Goal: Task Accomplishment & Management: Manage account settings

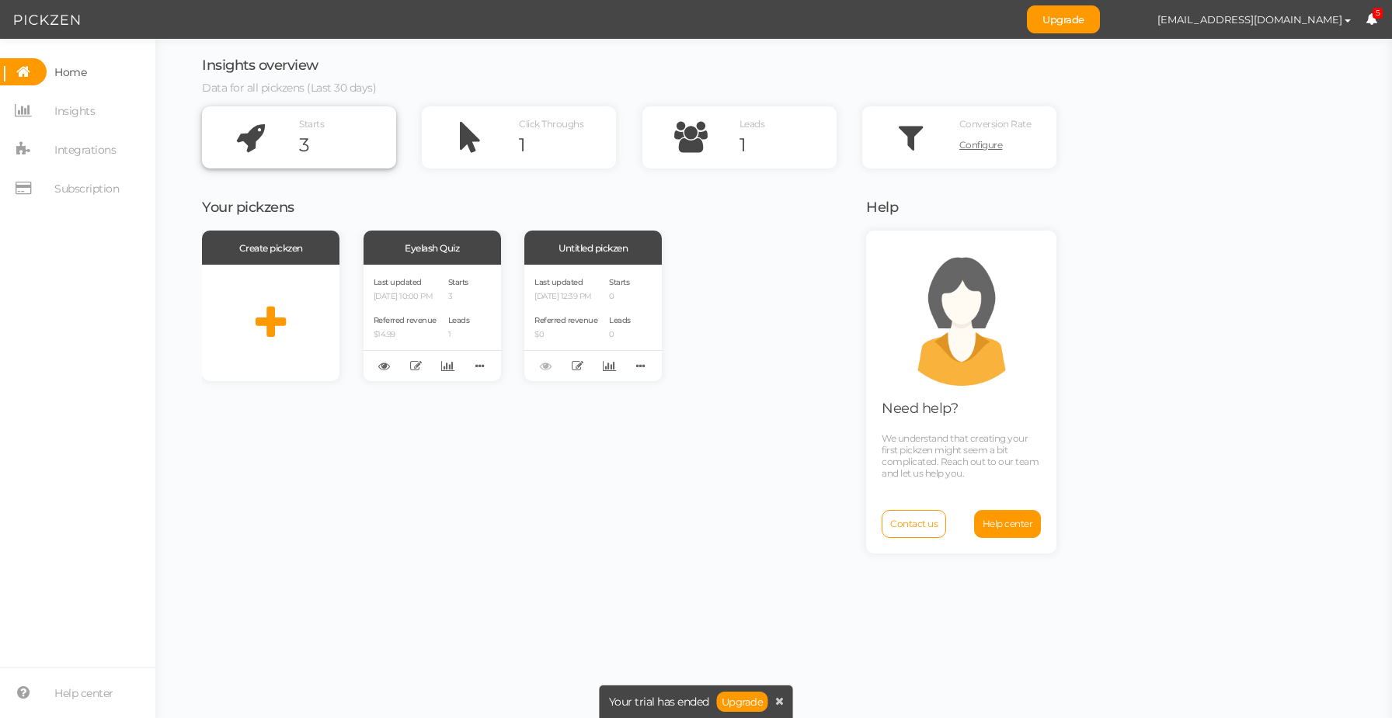
click at [286, 143] on icon at bounding box center [250, 137] width 97 height 62
click at [487, 370] on icon at bounding box center [480, 366] width 22 height 24
click at [447, 291] on div "Last updated [DATE] 10:00 PM Referred revenue $14.99 Starts 3 Leads 1" at bounding box center [431, 323] width 137 height 116
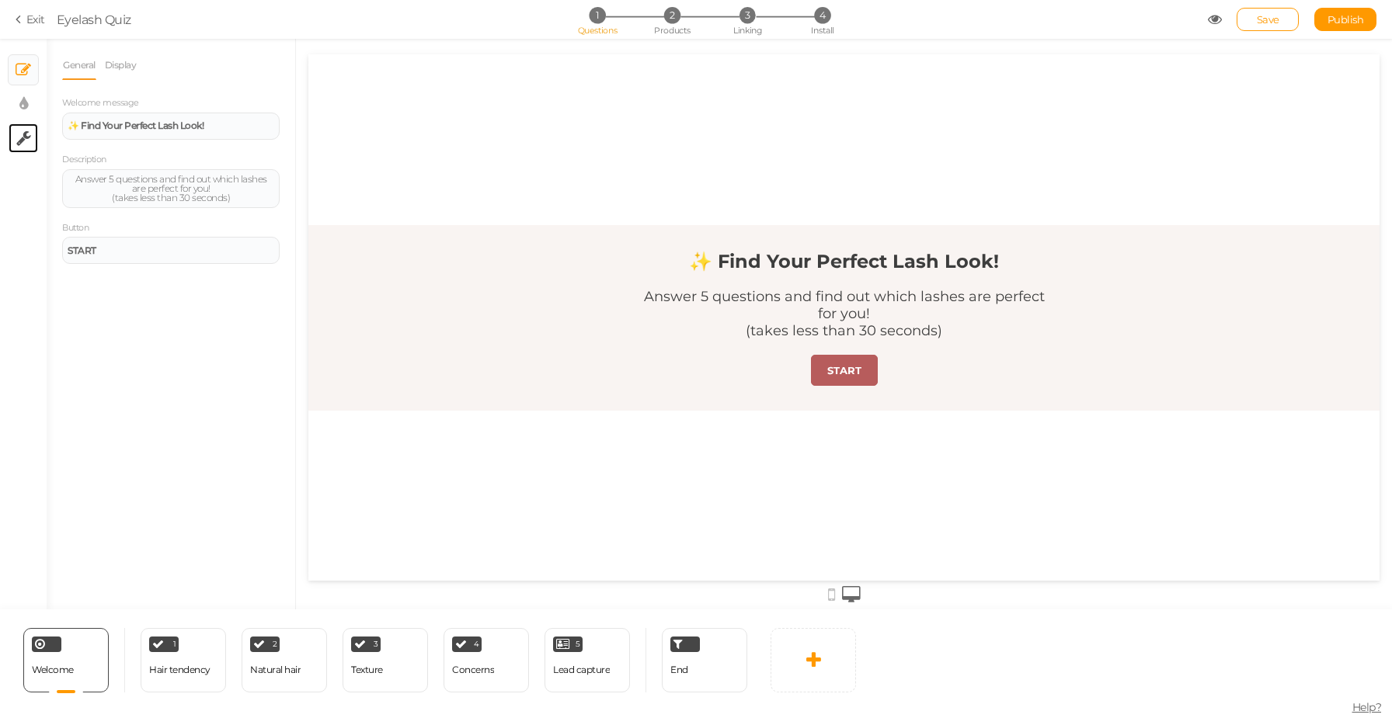
click at [21, 147] on tip-cont at bounding box center [23, 138] width 15 height 19
select select "en"
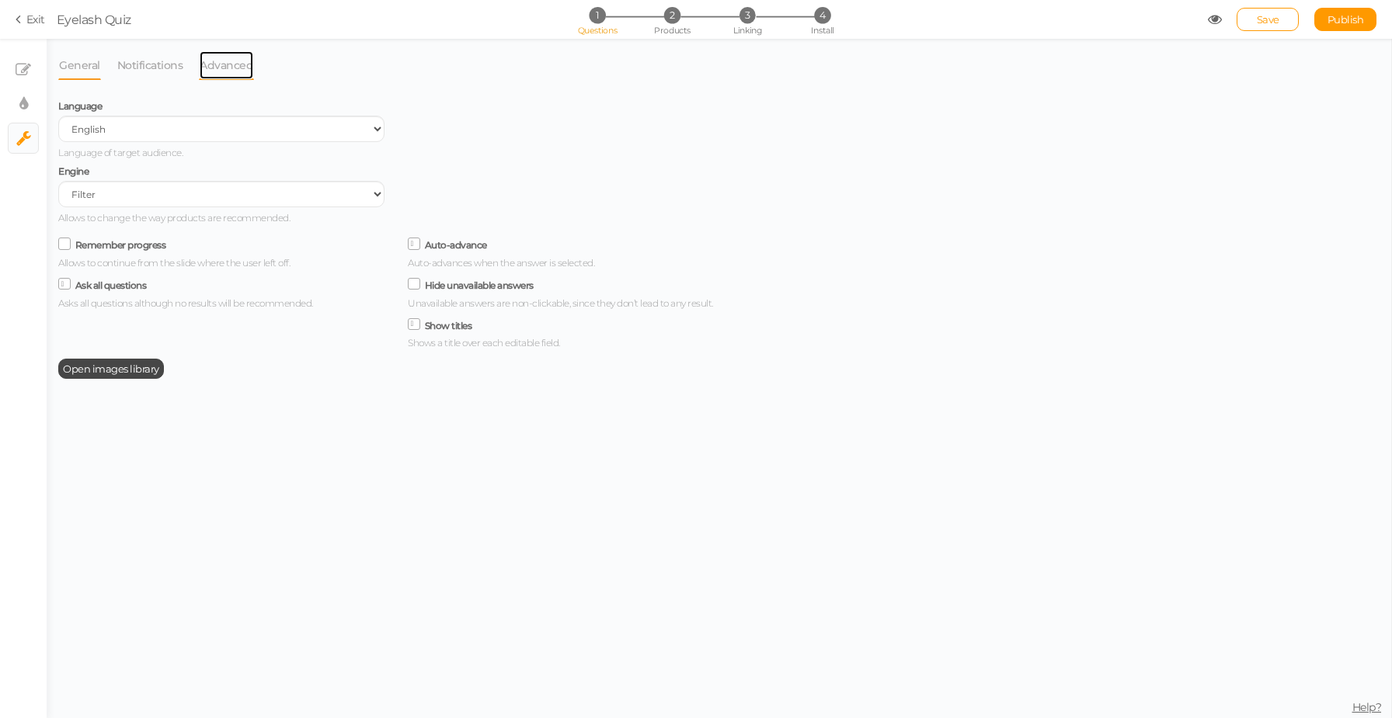
click at [217, 69] on link "Advanced" at bounding box center [226, 65] width 55 height 30
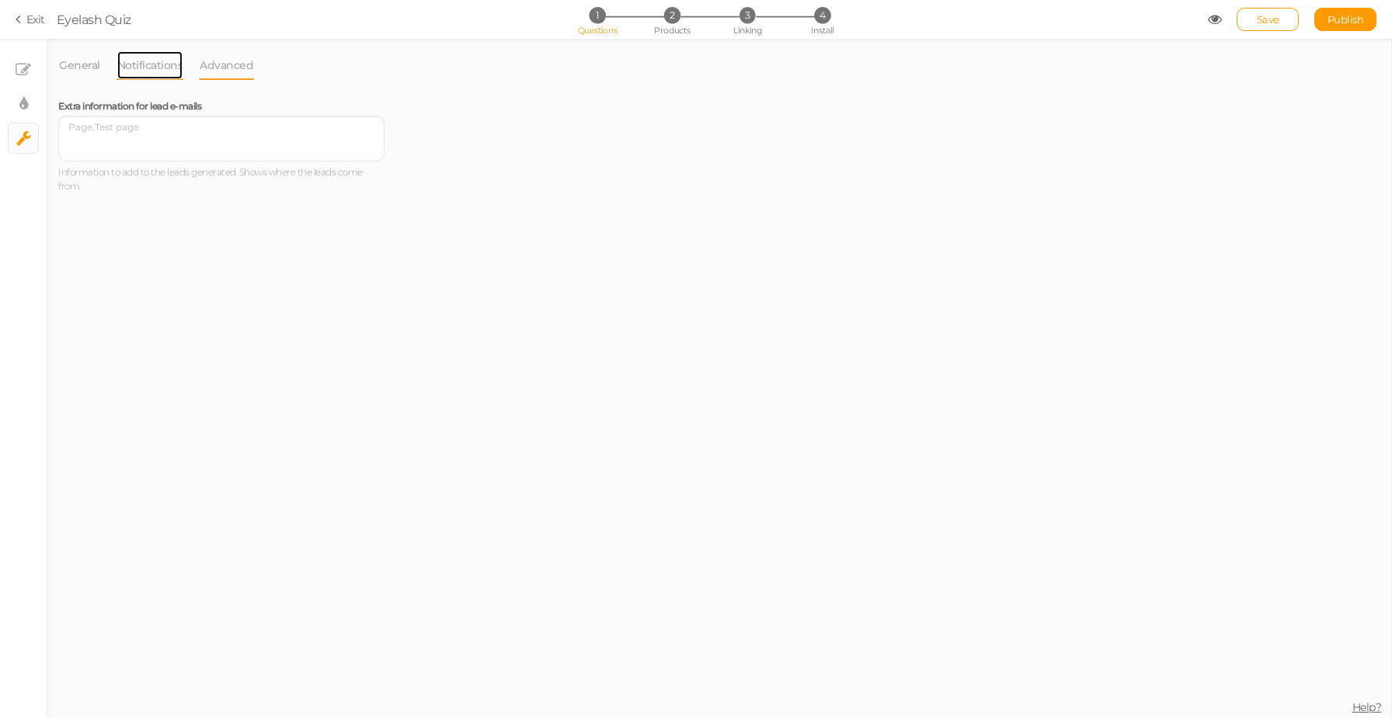
click at [158, 71] on link "Notifications" at bounding box center [150, 65] width 68 height 30
click at [32, 104] on link "× Display settings" at bounding box center [24, 104] width 30 height 30
select select "2"
select select "montserrat"
select select "fade"
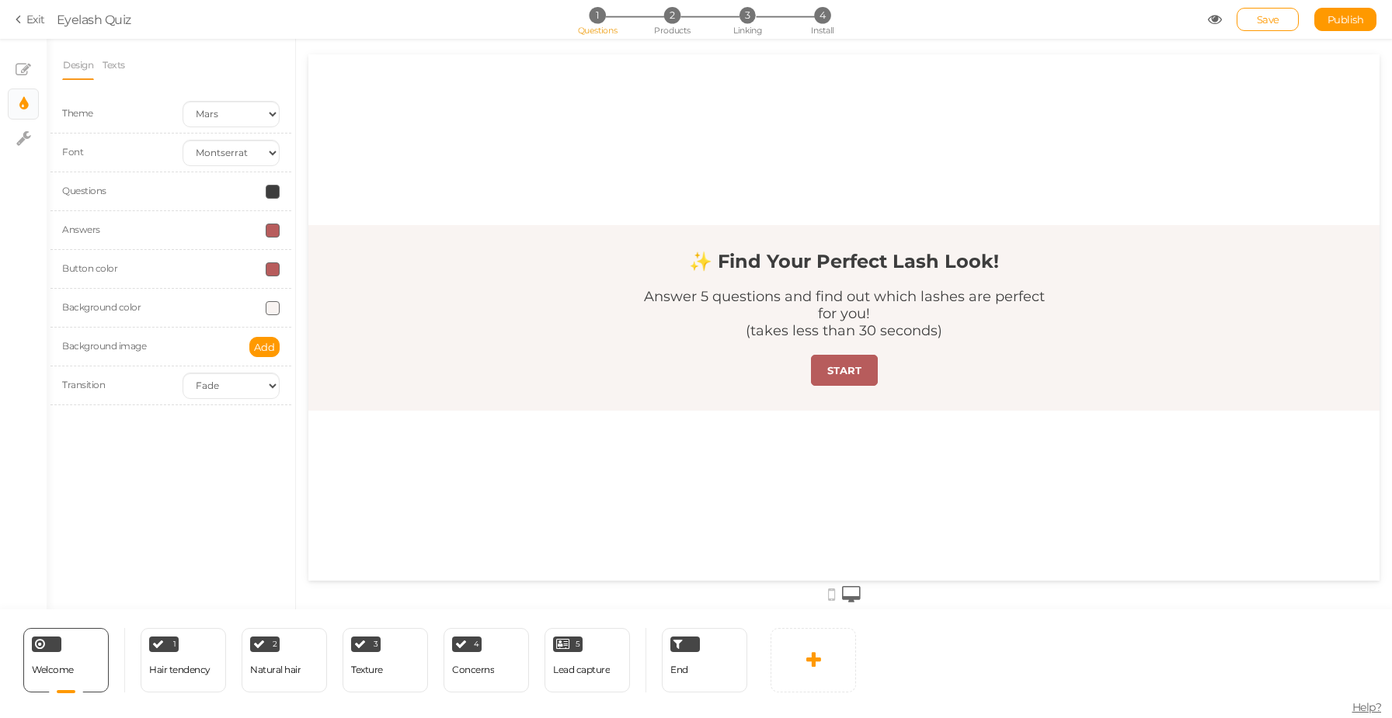
click at [24, 19] on icon at bounding box center [21, 19] width 11 height 14
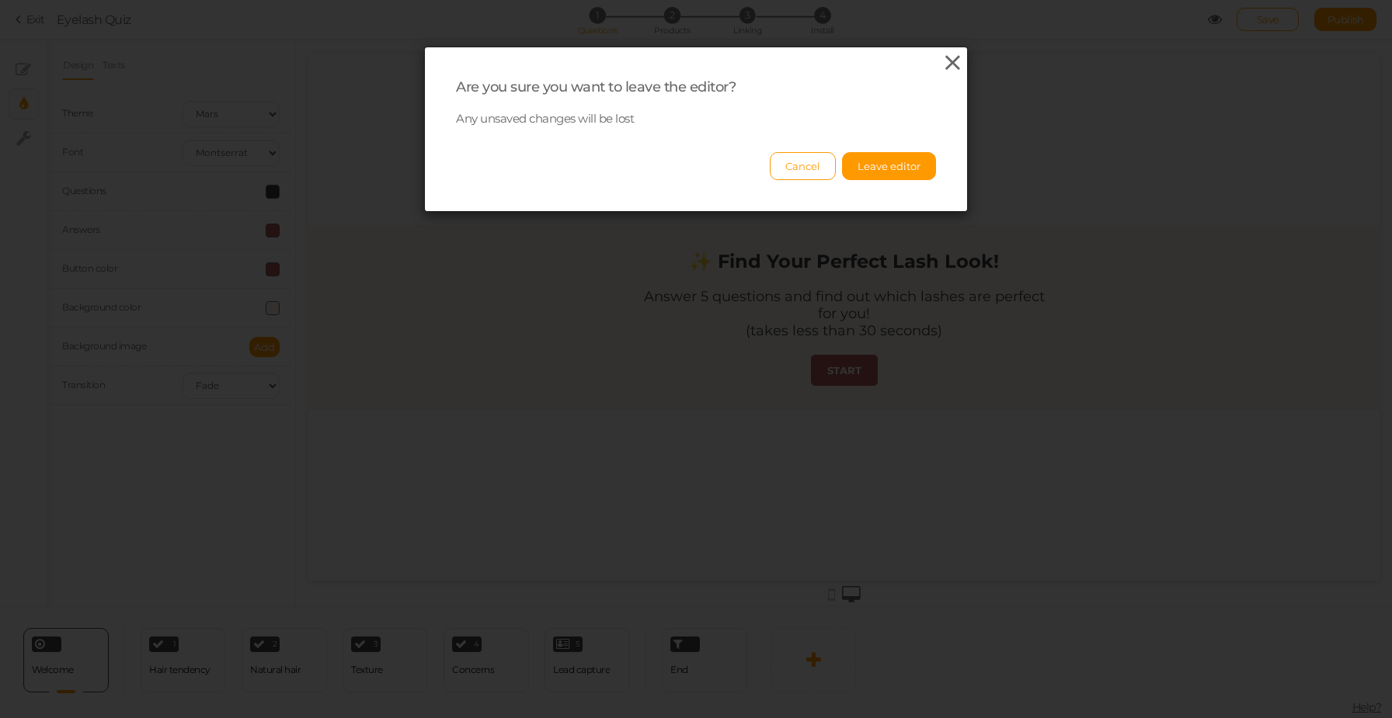
click at [945, 61] on icon at bounding box center [952, 62] width 23 height 23
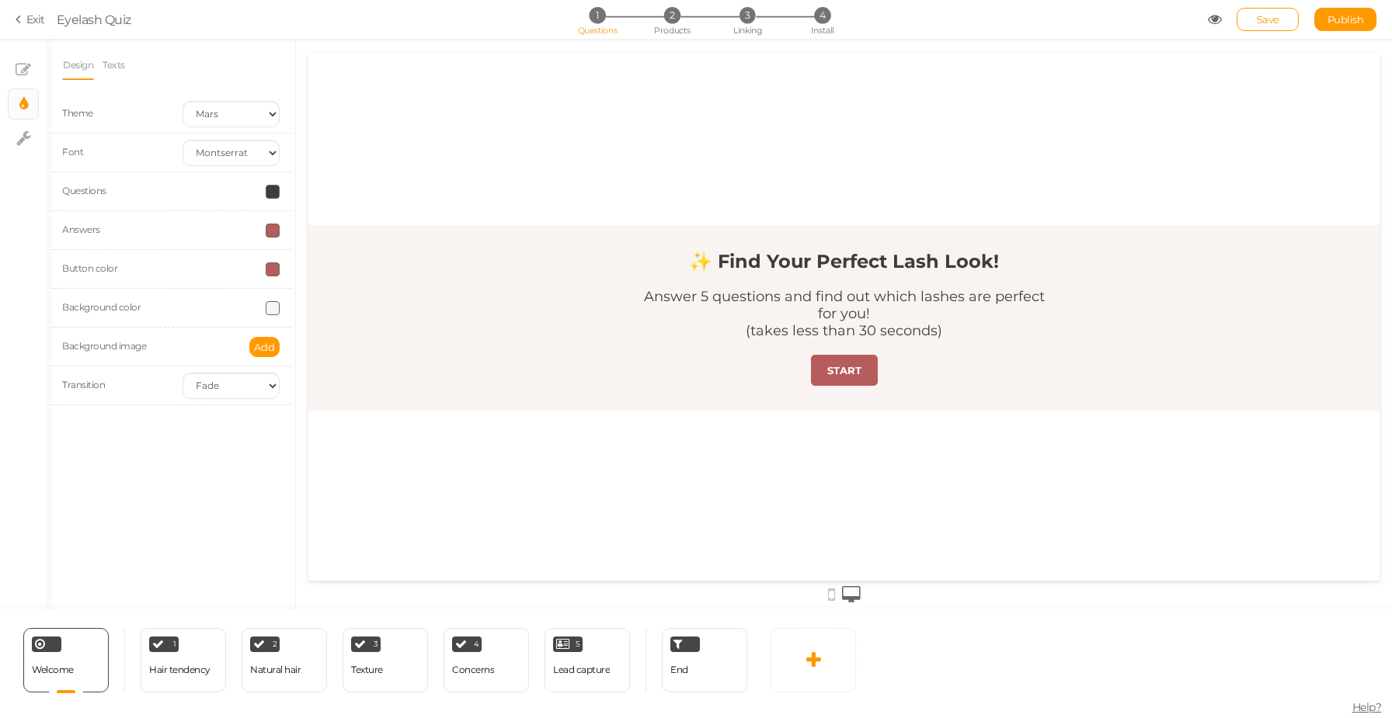
click at [1211, 16] on icon at bounding box center [1214, 19] width 14 height 14
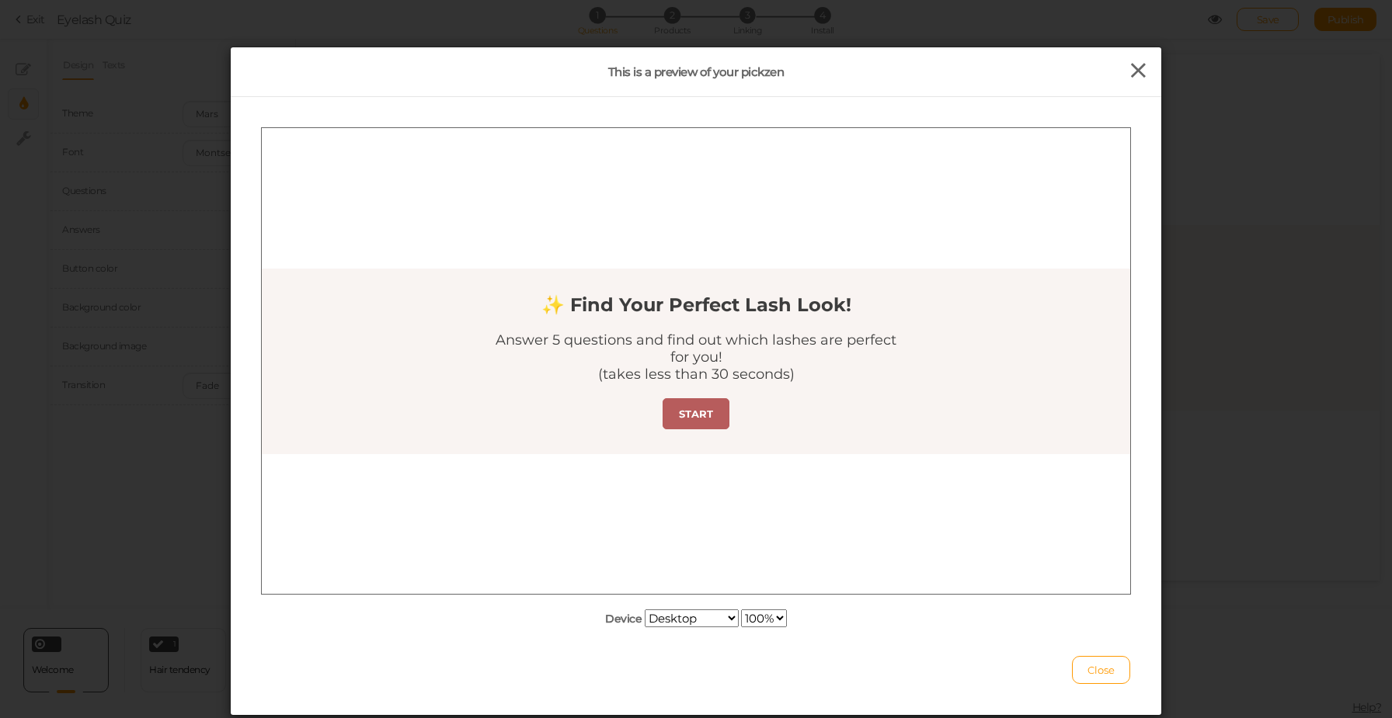
click at [1139, 70] on icon at bounding box center [1138, 70] width 23 height 23
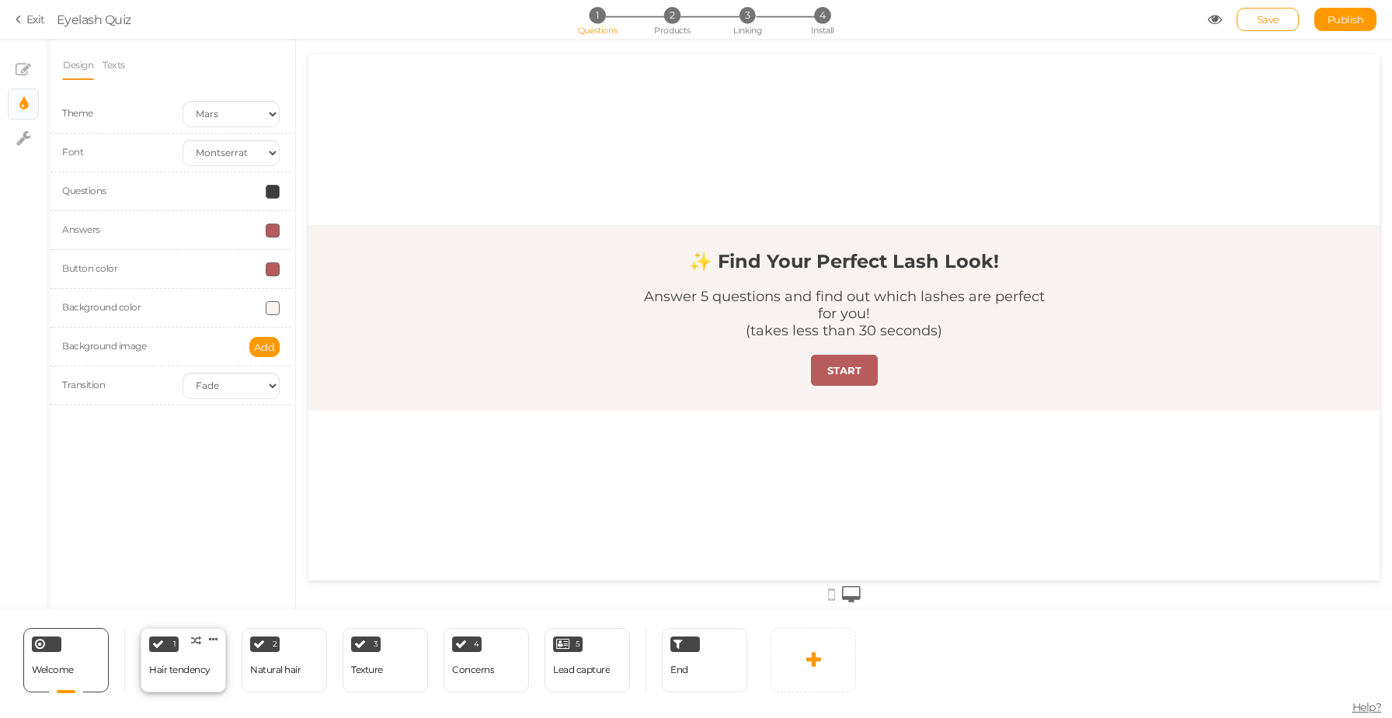
click at [158, 672] on div "Hair tendency" at bounding box center [179, 670] width 61 height 11
select select "2"
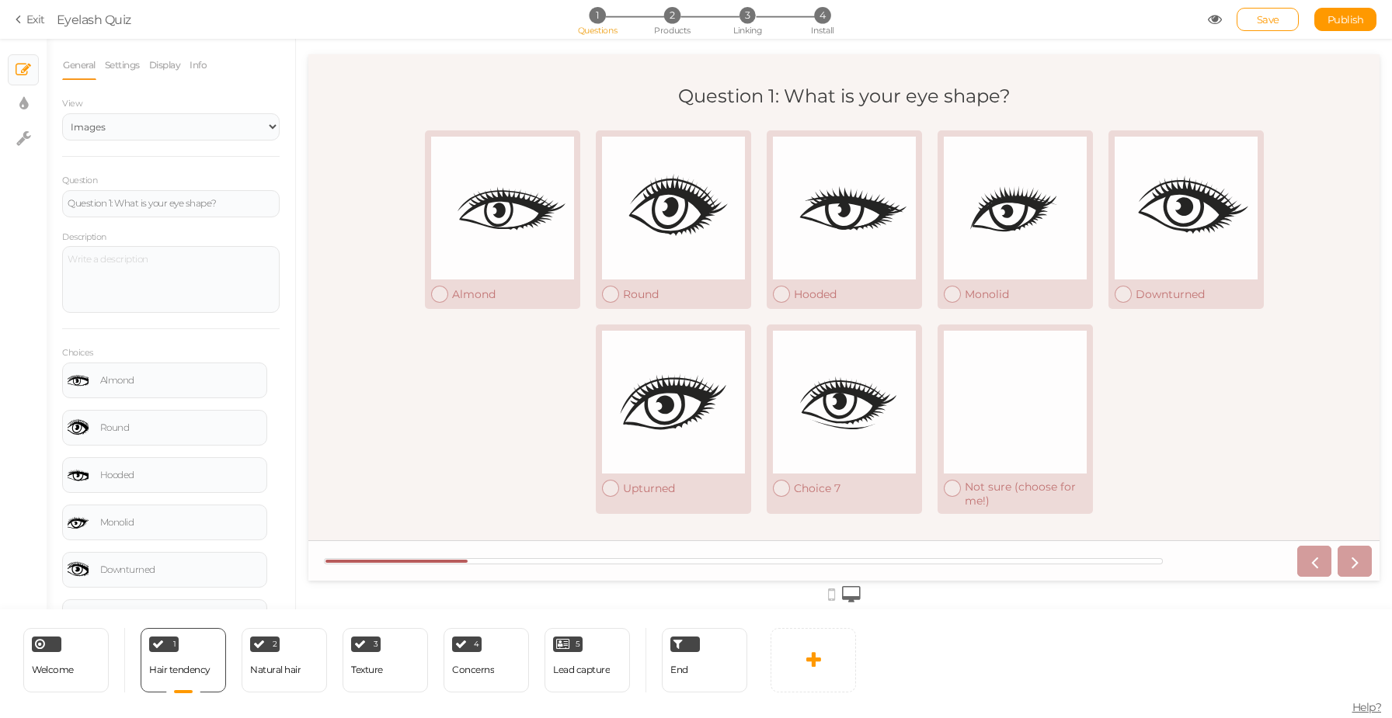
click at [33, 16] on link "Exit" at bounding box center [31, 20] width 30 height 16
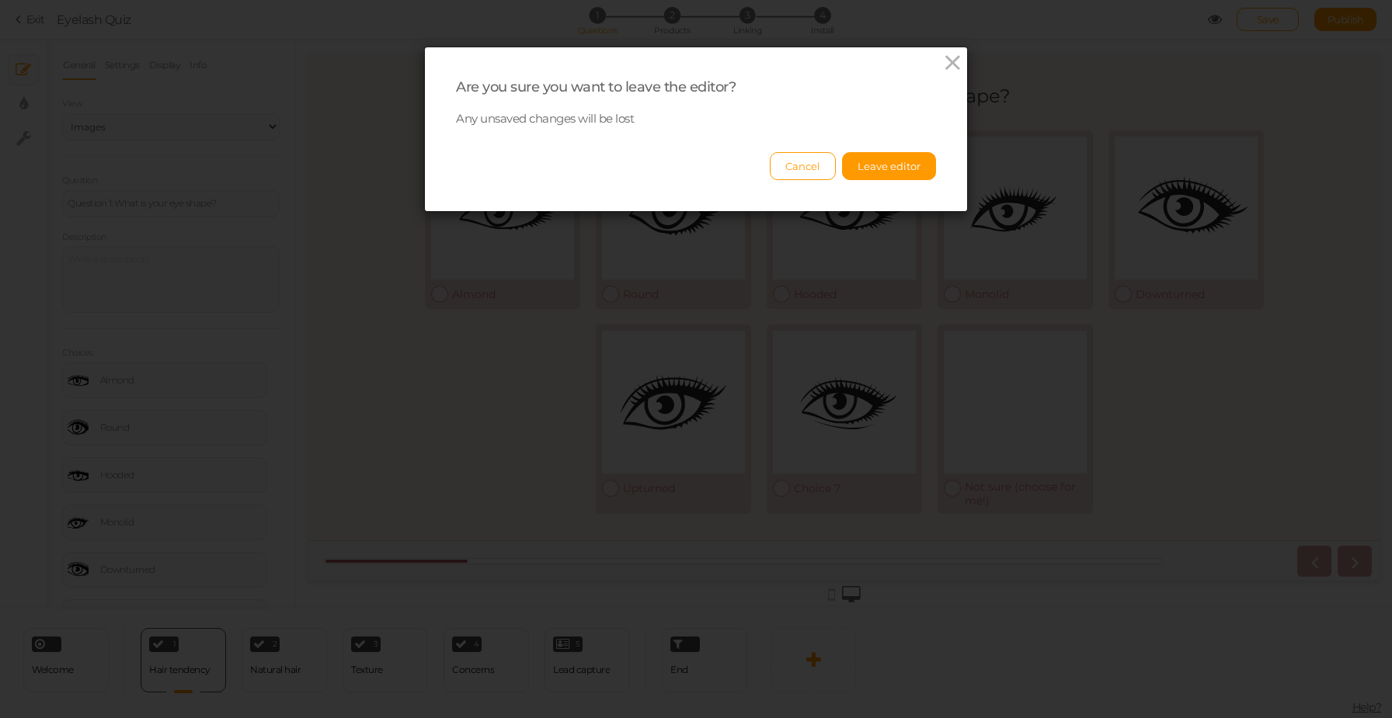
click at [938, 65] on div "Are you sure you want to leave the editor? Any unsaved changes will be lost Can…" at bounding box center [696, 129] width 542 height 164
click at [955, 65] on icon at bounding box center [952, 62] width 23 height 23
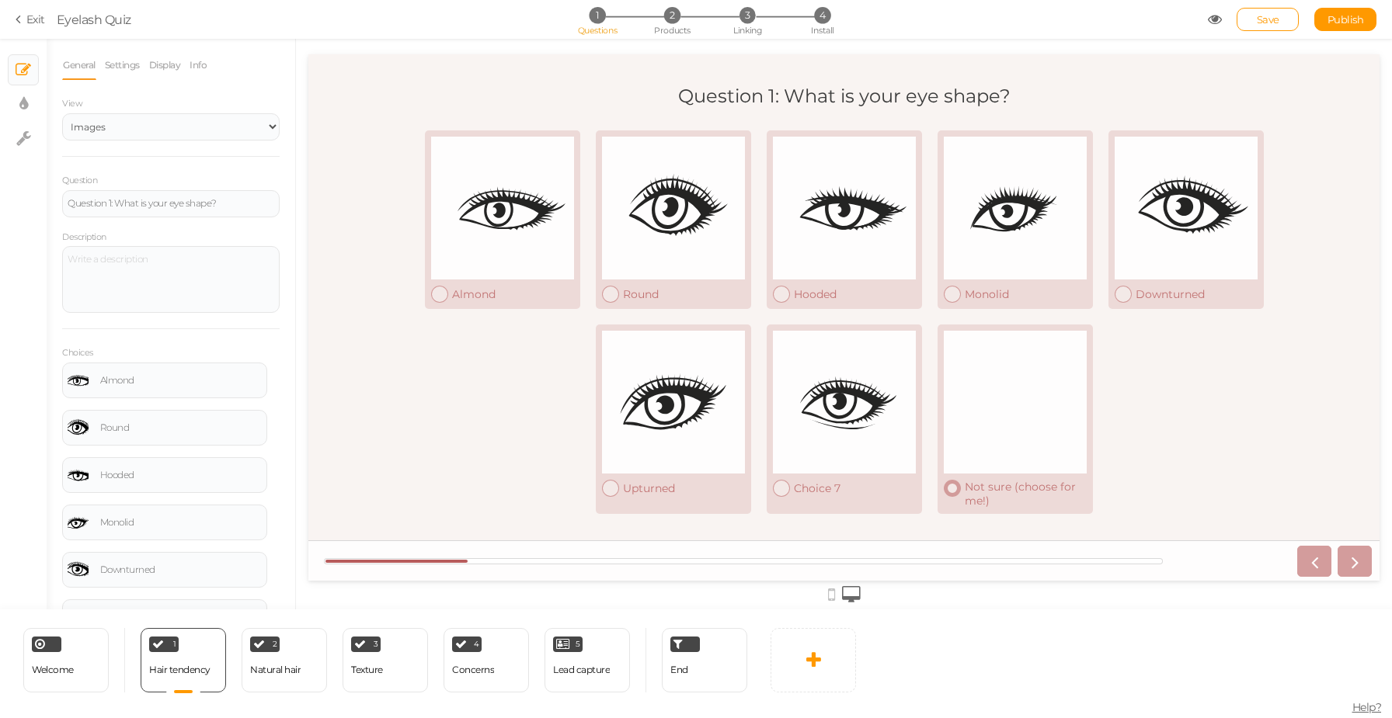
click at [1020, 360] on div at bounding box center [1014, 402] width 143 height 143
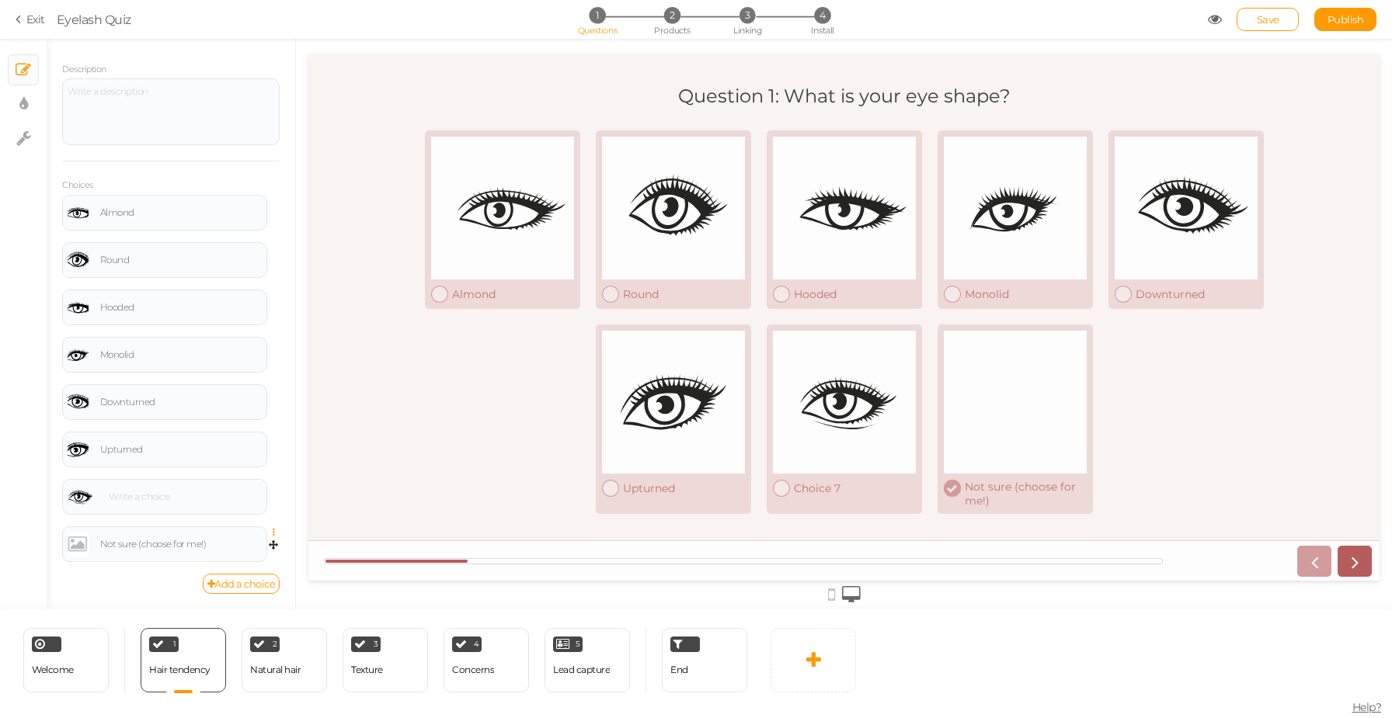
click at [273, 531] on icon at bounding box center [278, 532] width 10 height 9
click at [235, 572] on link "Delete" at bounding box center [217, 571] width 123 height 16
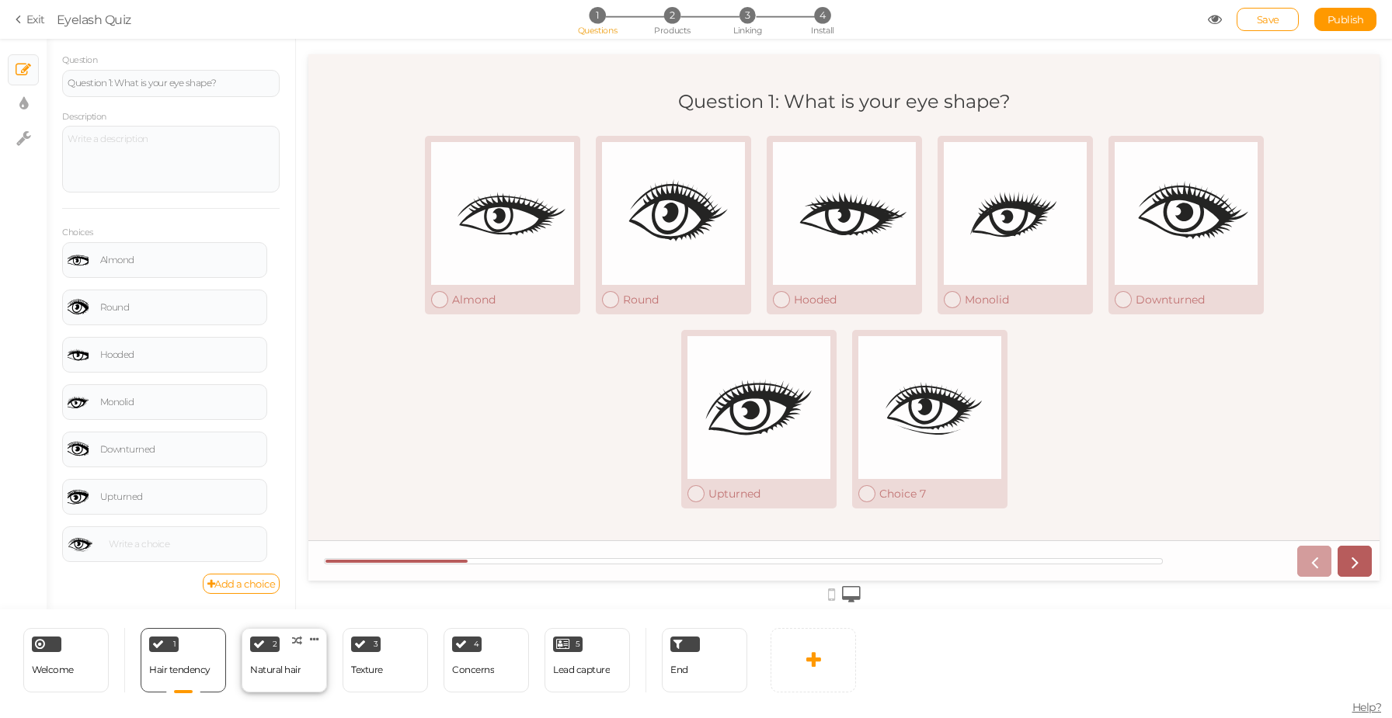
click at [308, 664] on div "2 Natural hair × Define the conditions to show this slide. Clone Change type De…" at bounding box center [283, 660] width 85 height 64
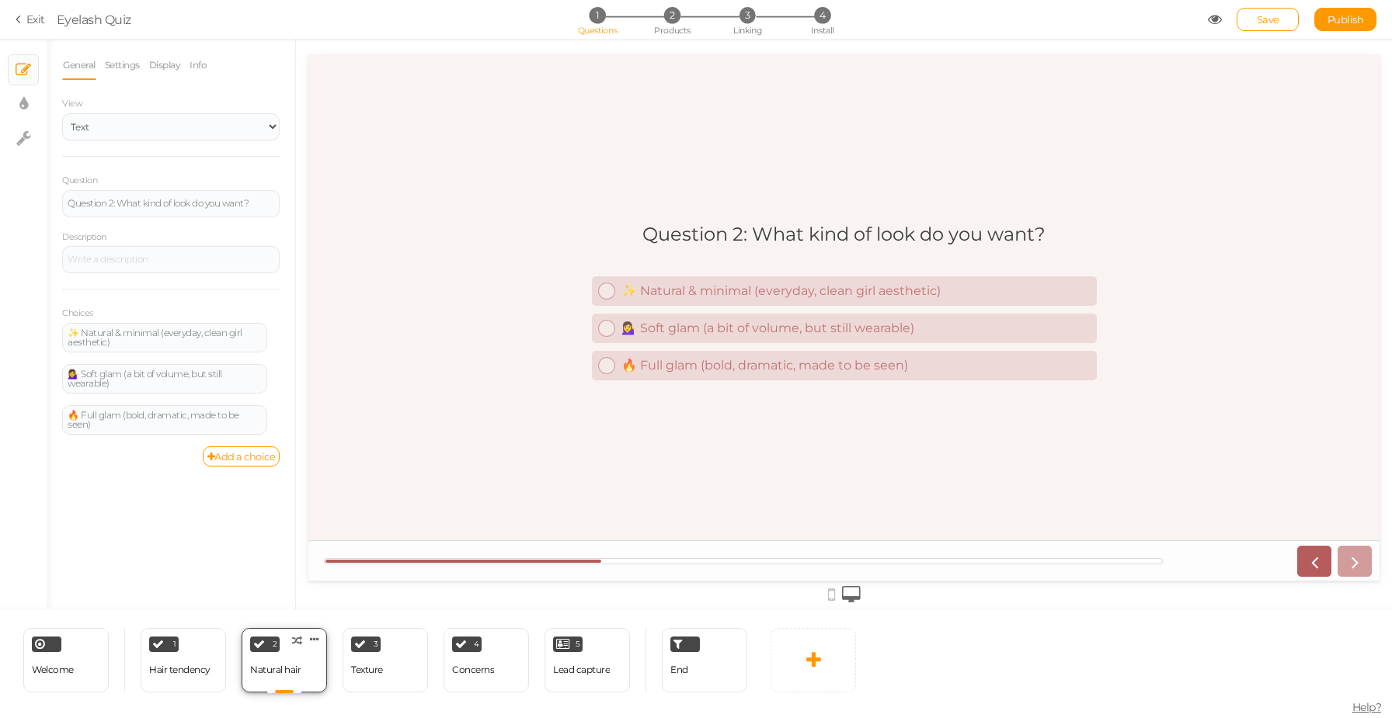
scroll to position [0, 0]
click at [370, 662] on div "Texture" at bounding box center [367, 670] width 32 height 27
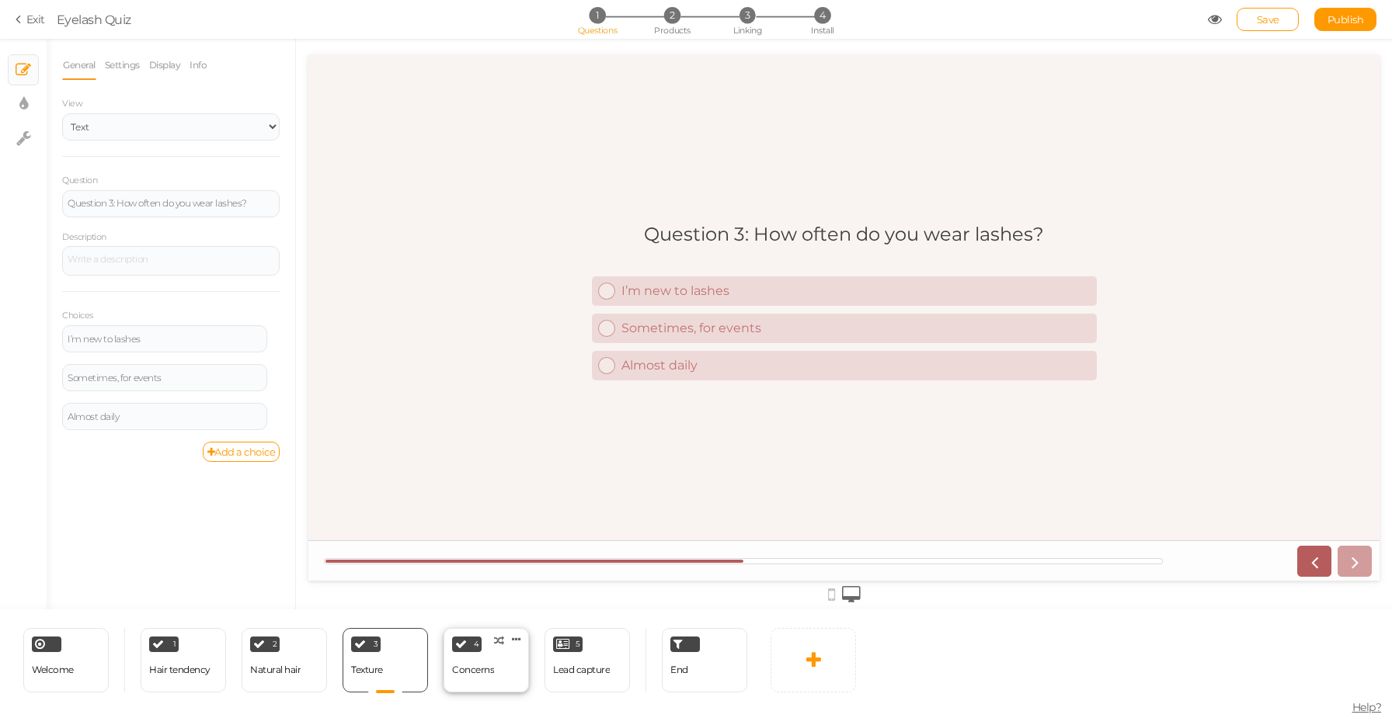
click at [478, 667] on div "Concerns" at bounding box center [473, 670] width 42 height 11
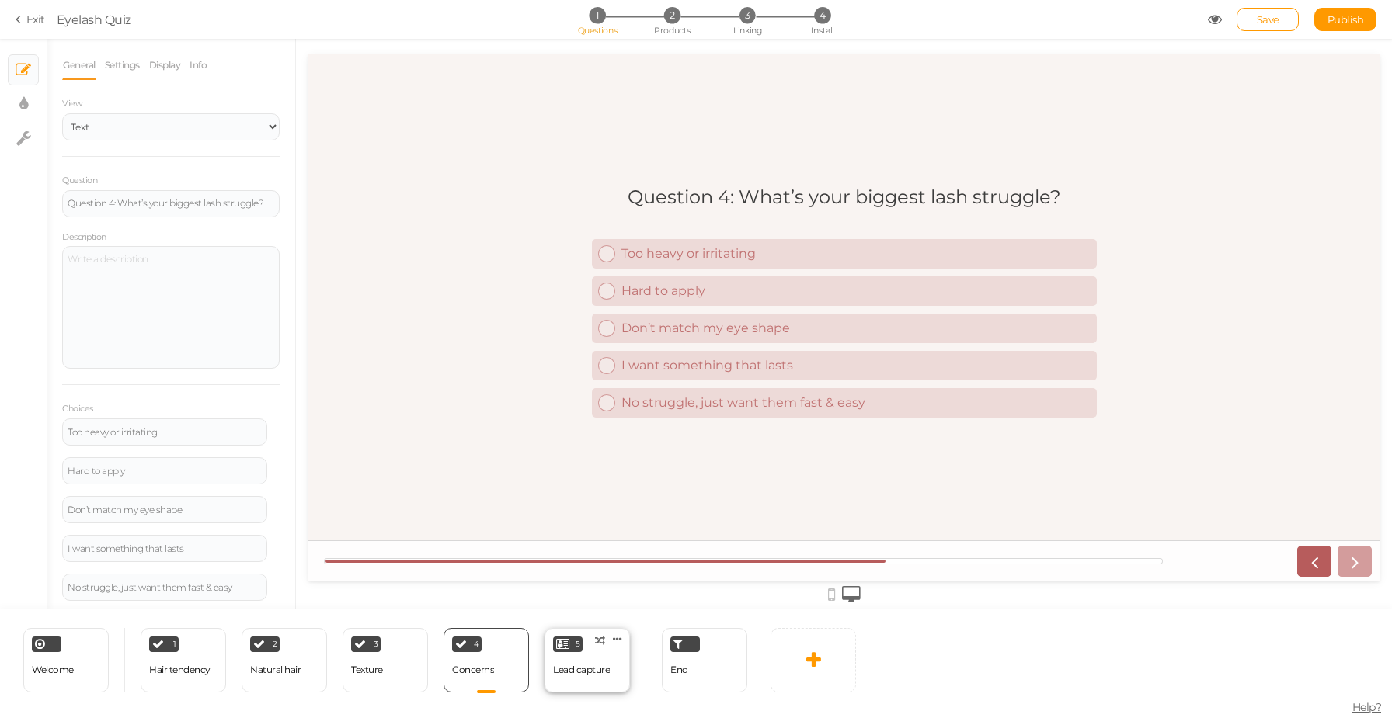
click at [579, 658] on div "Lead capture" at bounding box center [581, 670] width 57 height 27
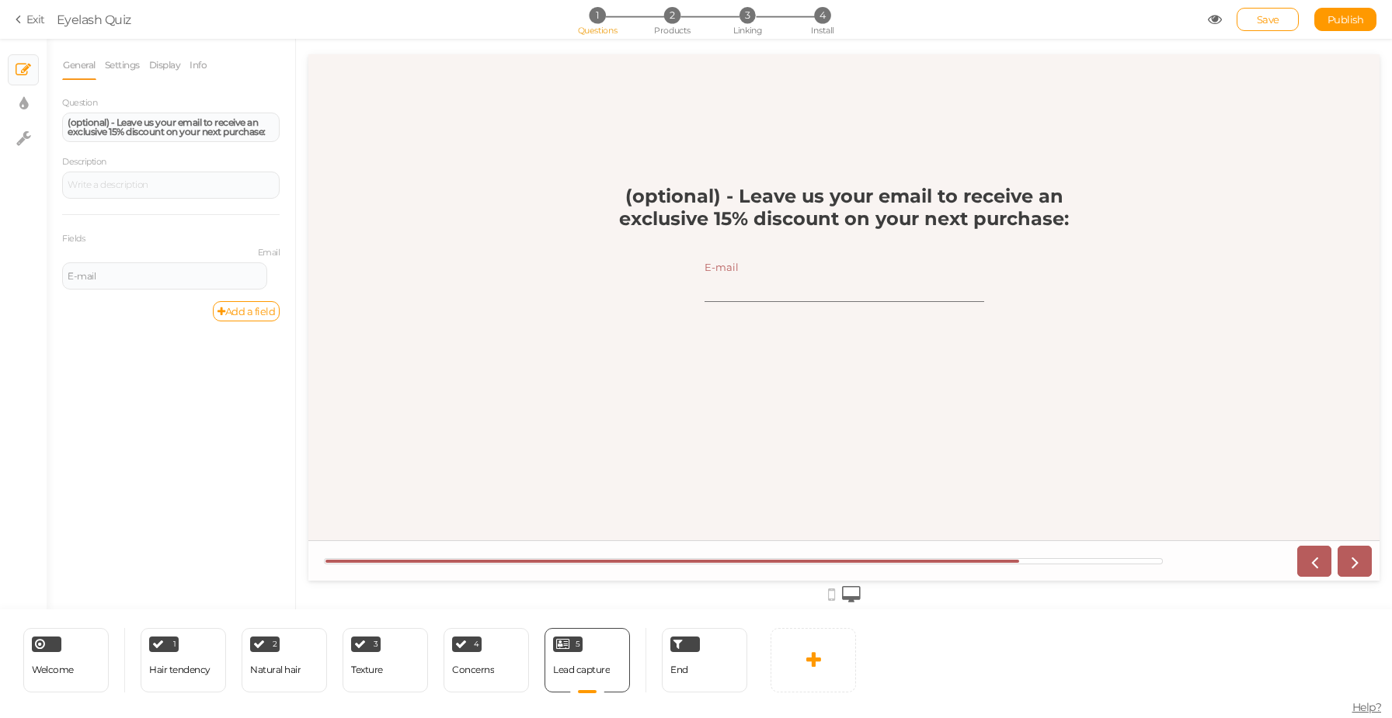
click at [726, 220] on strong "(optional) - Leave us your email to receive an exclusive 15% discount on your n…" at bounding box center [844, 207] width 450 height 45
click at [695, 672] on div "End" at bounding box center [704, 660] width 85 height 64
select select "1000"
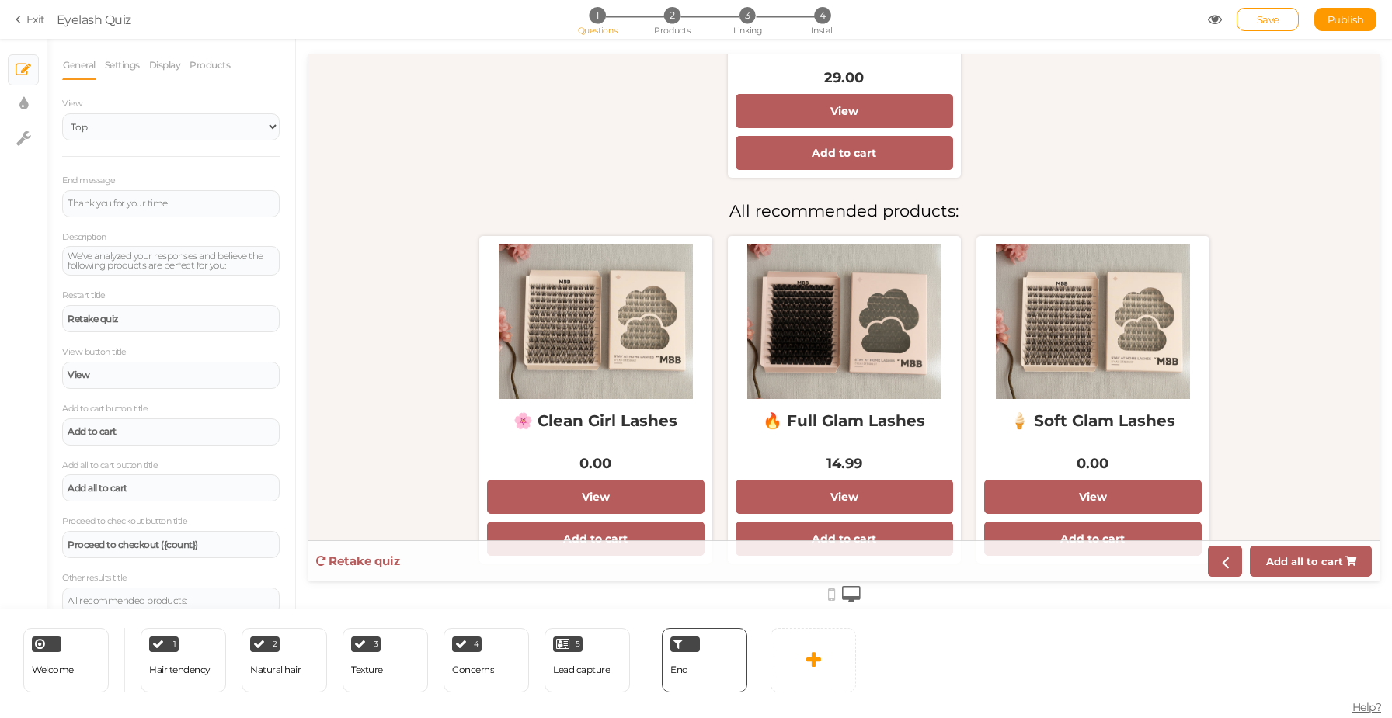
scroll to position [331, 0]
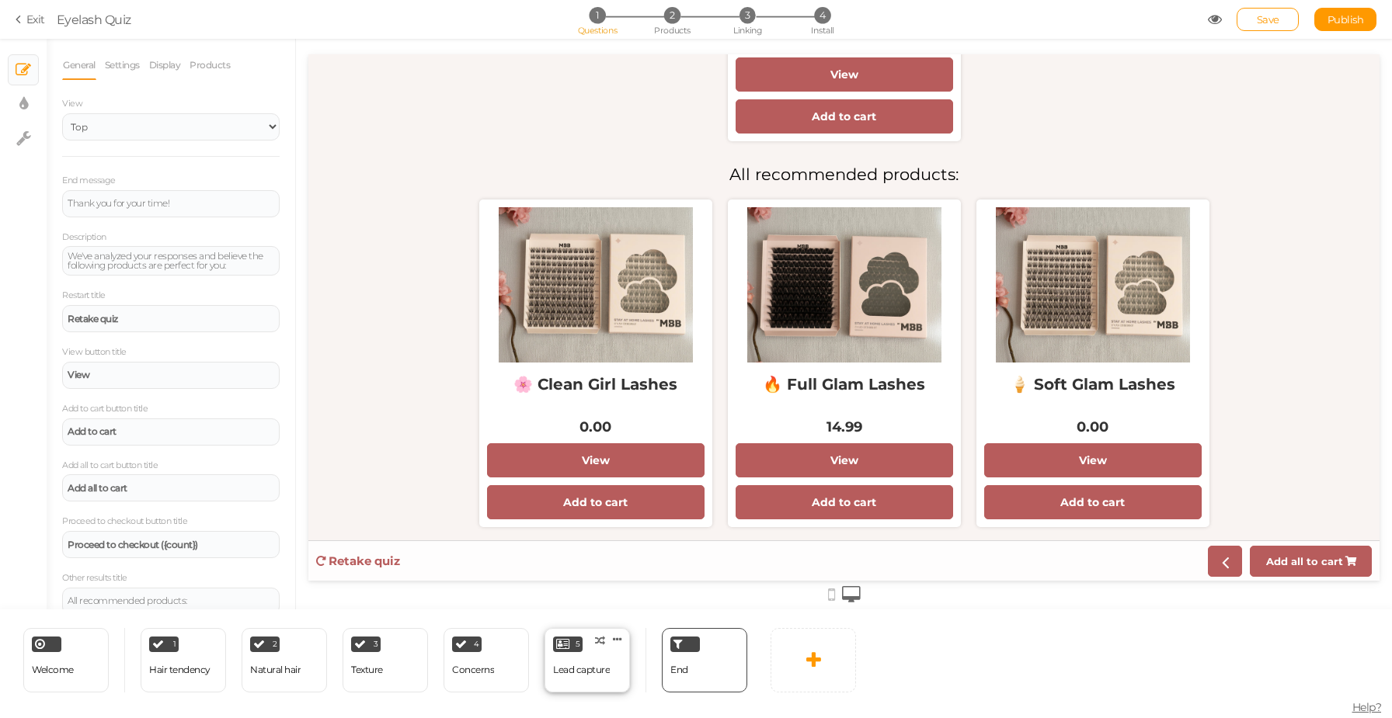
click at [589, 669] on div "Lead capture" at bounding box center [581, 670] width 57 height 11
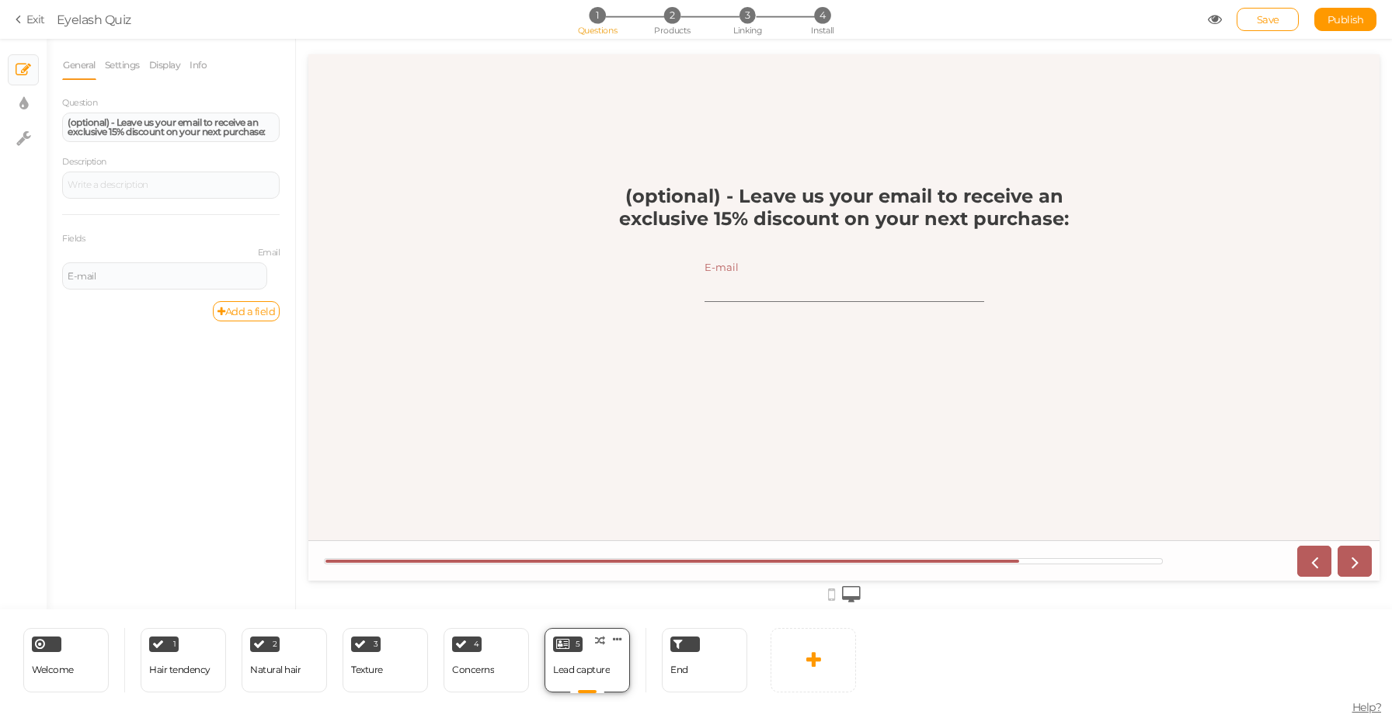
scroll to position [0, 0]
click at [467, 676] on div "Concerns" at bounding box center [473, 670] width 42 height 27
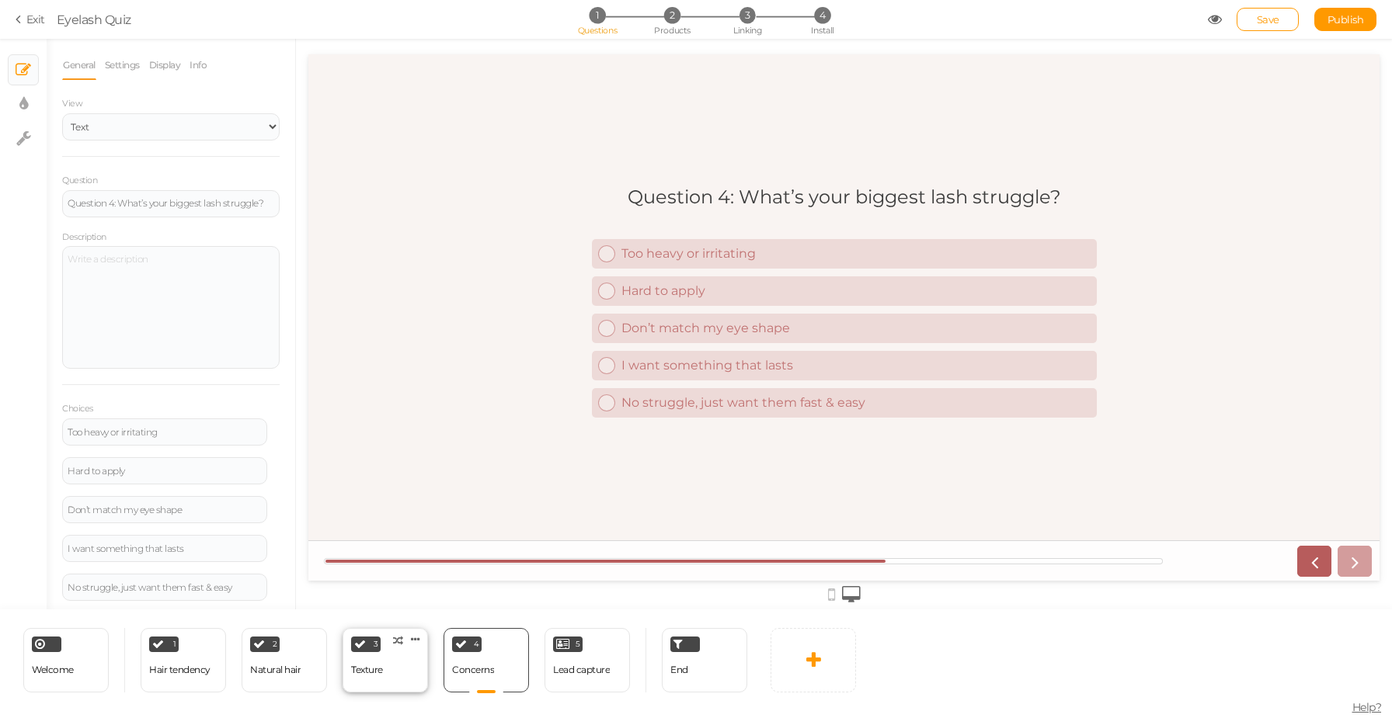
click at [372, 682] on div "Texture" at bounding box center [367, 670] width 32 height 27
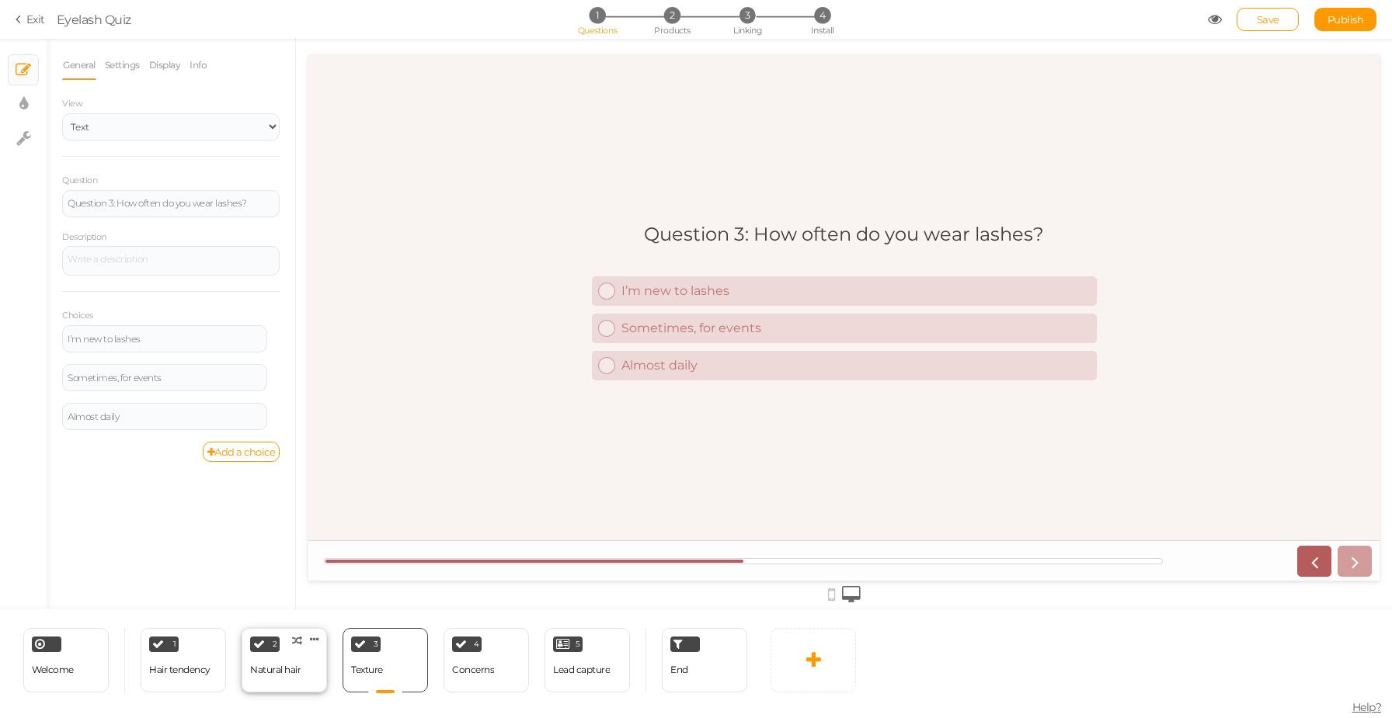
click at [298, 673] on div "Natural hair" at bounding box center [275, 670] width 50 height 11
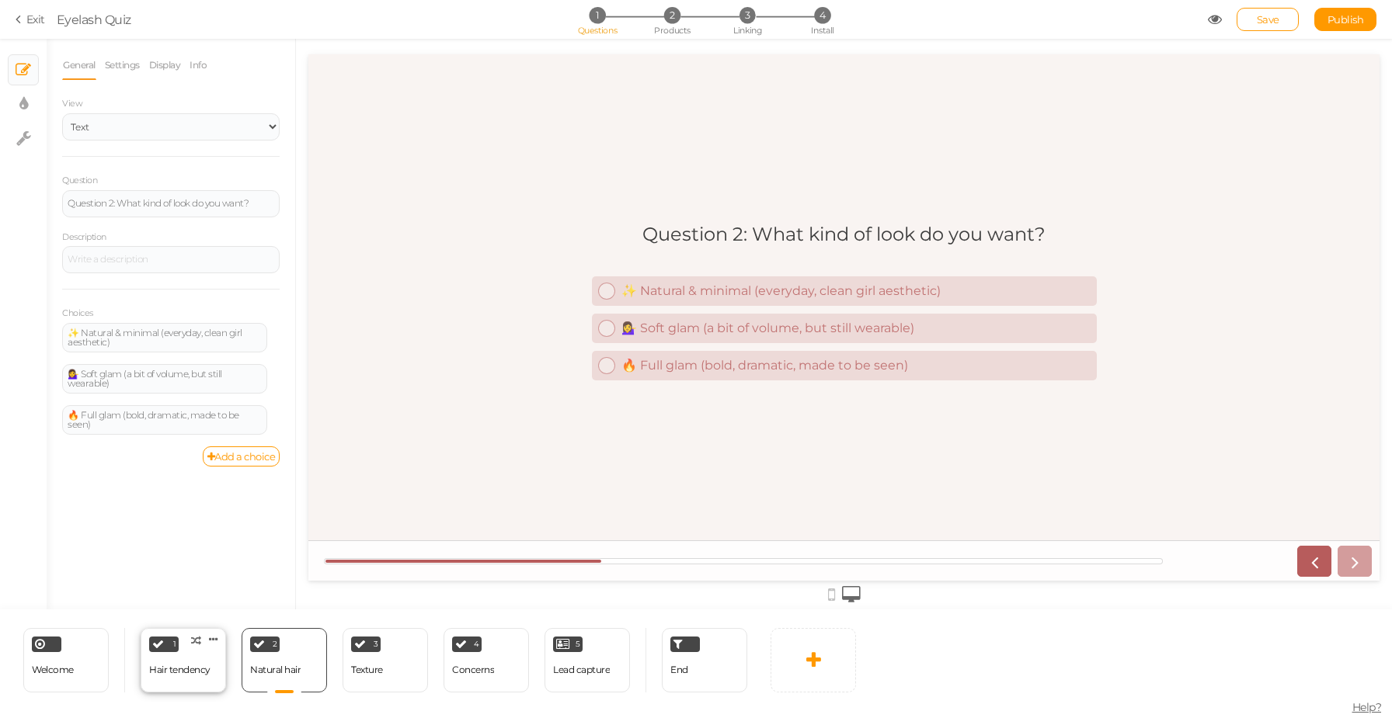
click at [205, 667] on div "Hair tendency" at bounding box center [179, 670] width 61 height 11
select select "2"
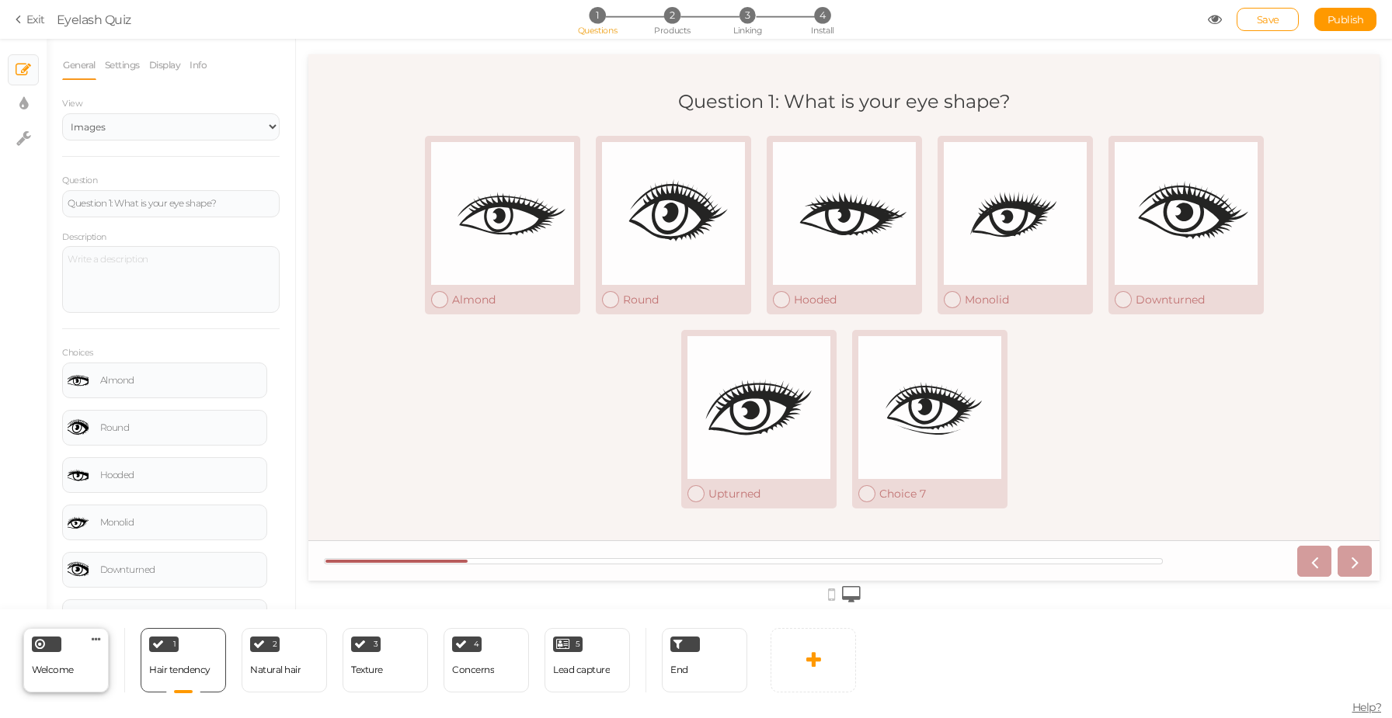
click at [90, 667] on div "Welcome Delete" at bounding box center [65, 660] width 85 height 64
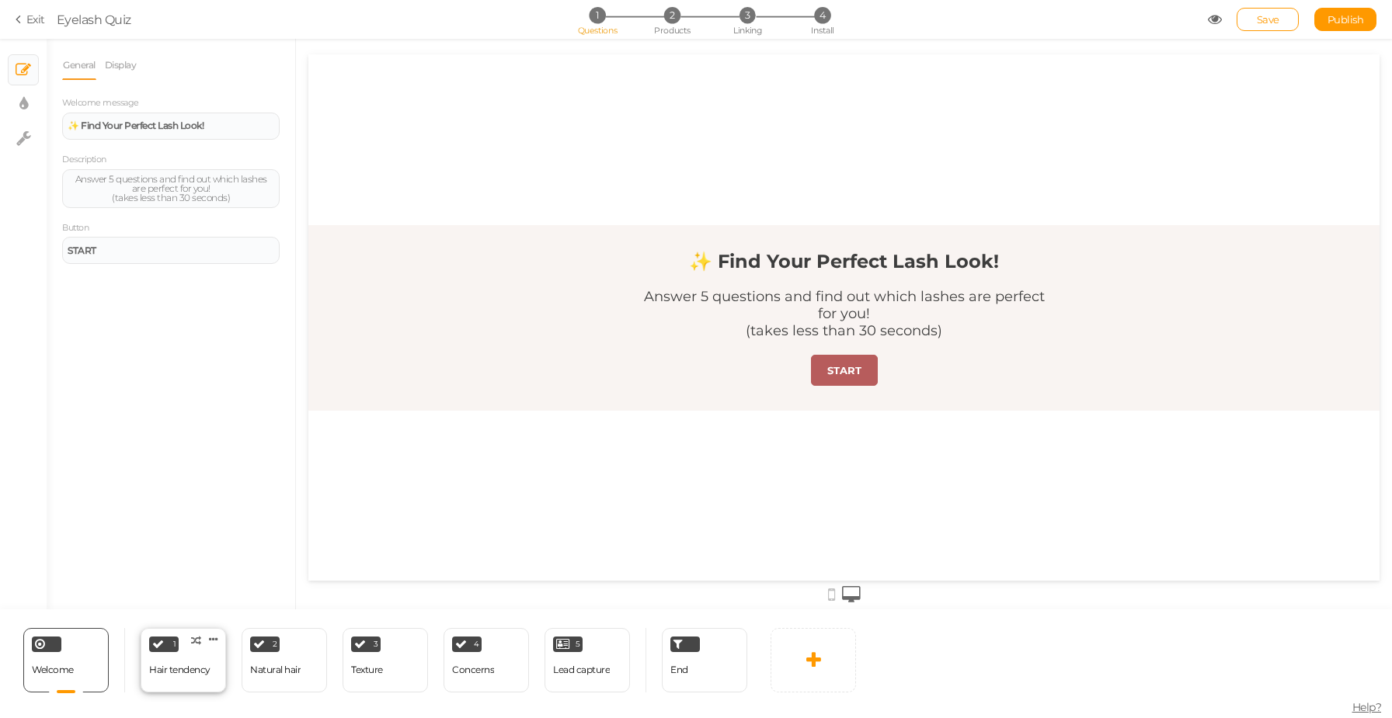
click at [175, 676] on div "Hair tendency" at bounding box center [179, 670] width 61 height 27
select select "2"
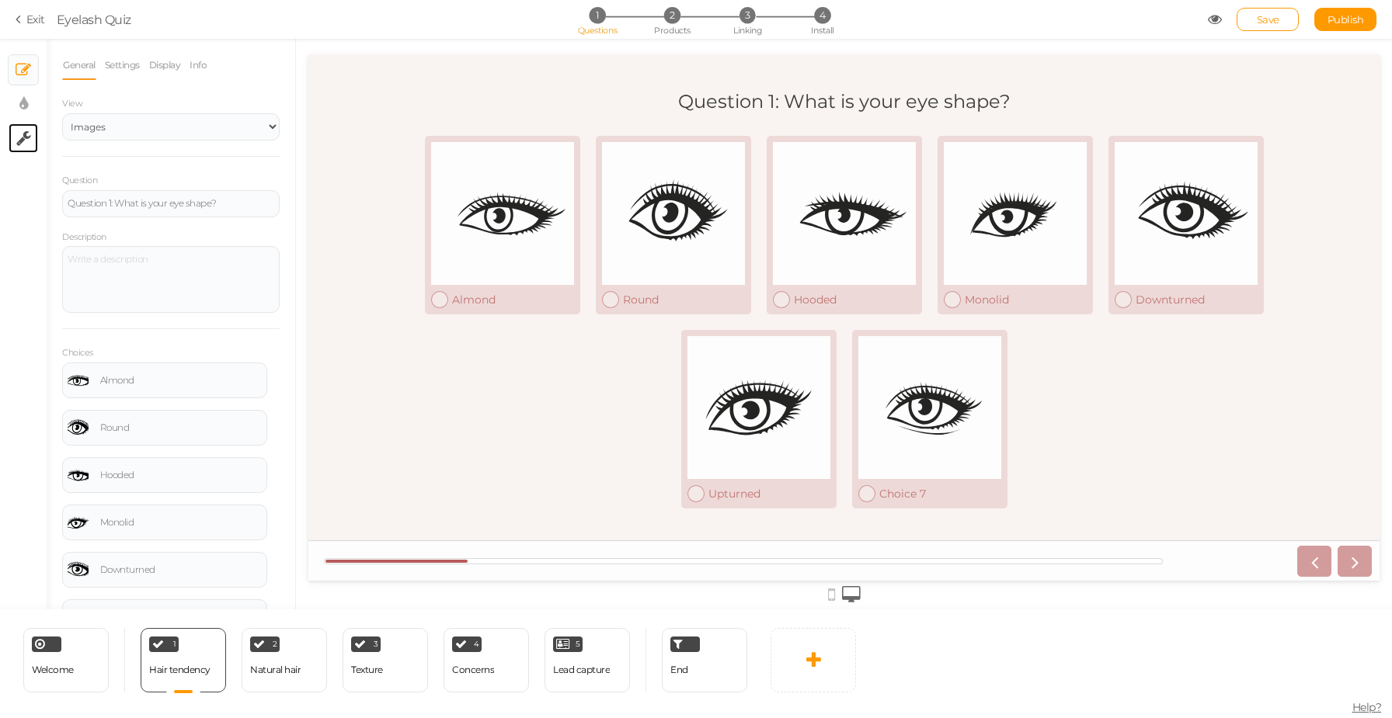
click at [33, 123] on link "× Settings" at bounding box center [24, 138] width 30 height 30
select select "en"
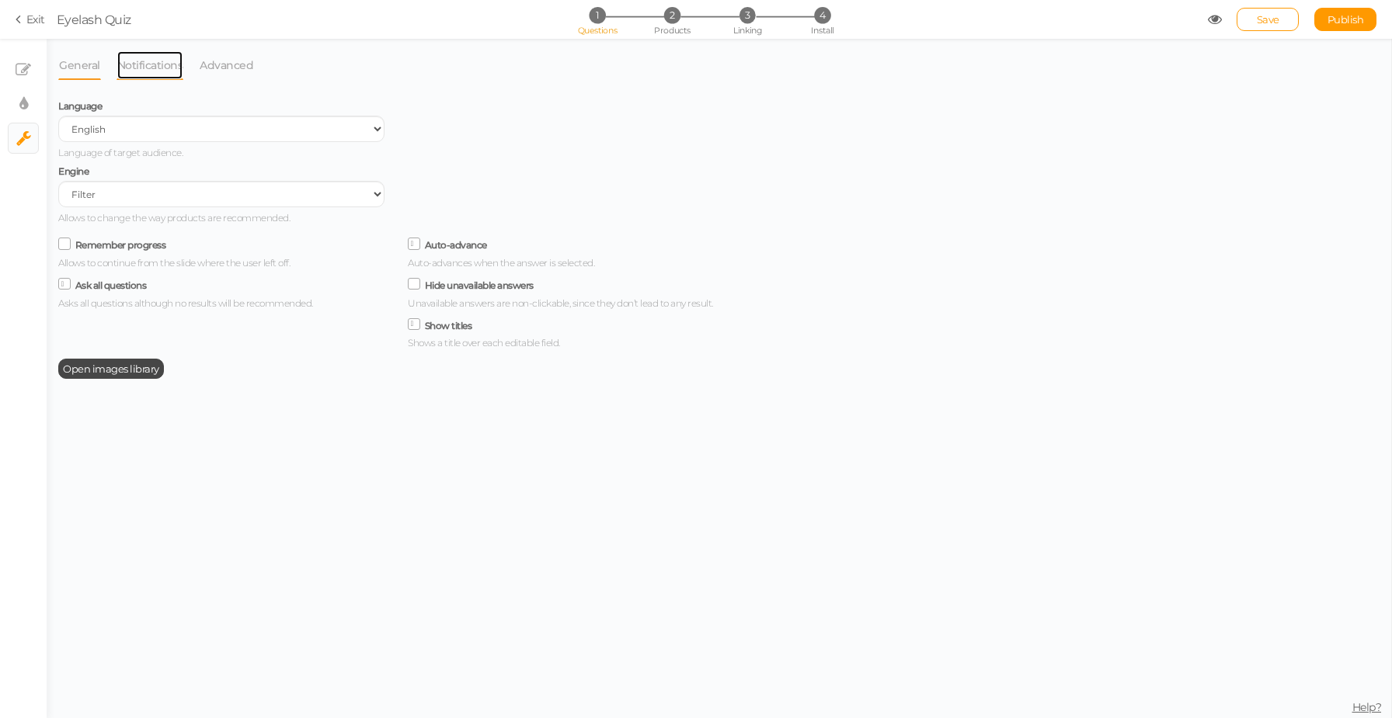
click at [155, 64] on link "Notifications" at bounding box center [150, 65] width 68 height 30
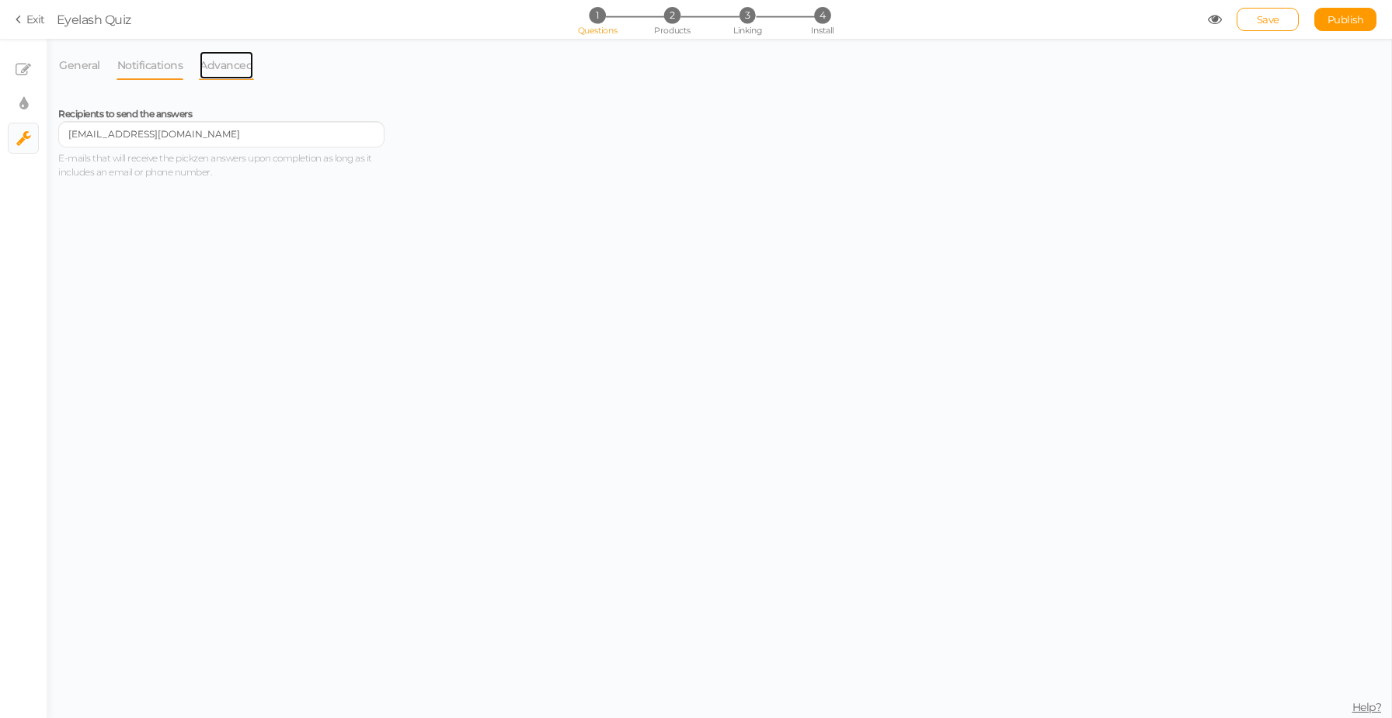
click at [242, 56] on link "Advanced" at bounding box center [226, 65] width 55 height 30
click at [84, 65] on link "General" at bounding box center [79, 65] width 43 height 30
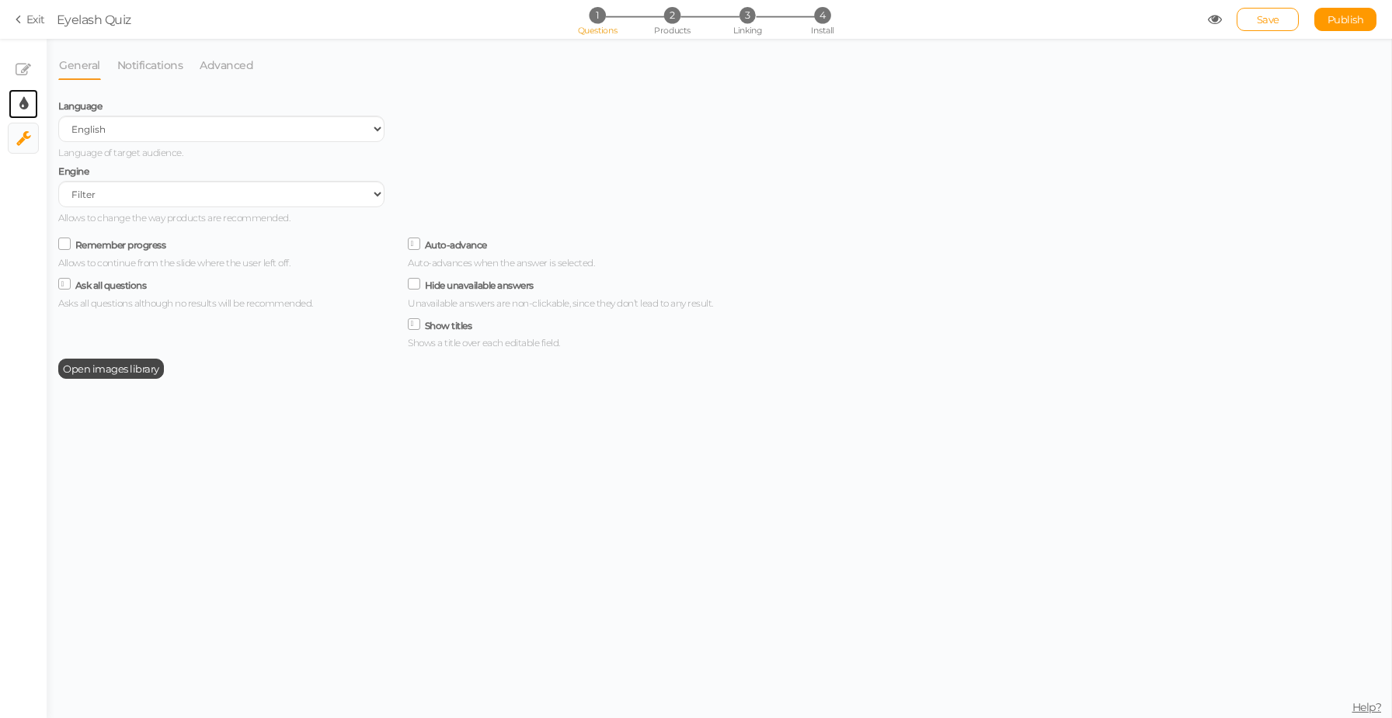
click at [30, 97] on link "× Display settings" at bounding box center [24, 104] width 30 height 30
select select "2"
select select "montserrat"
select select "fade"
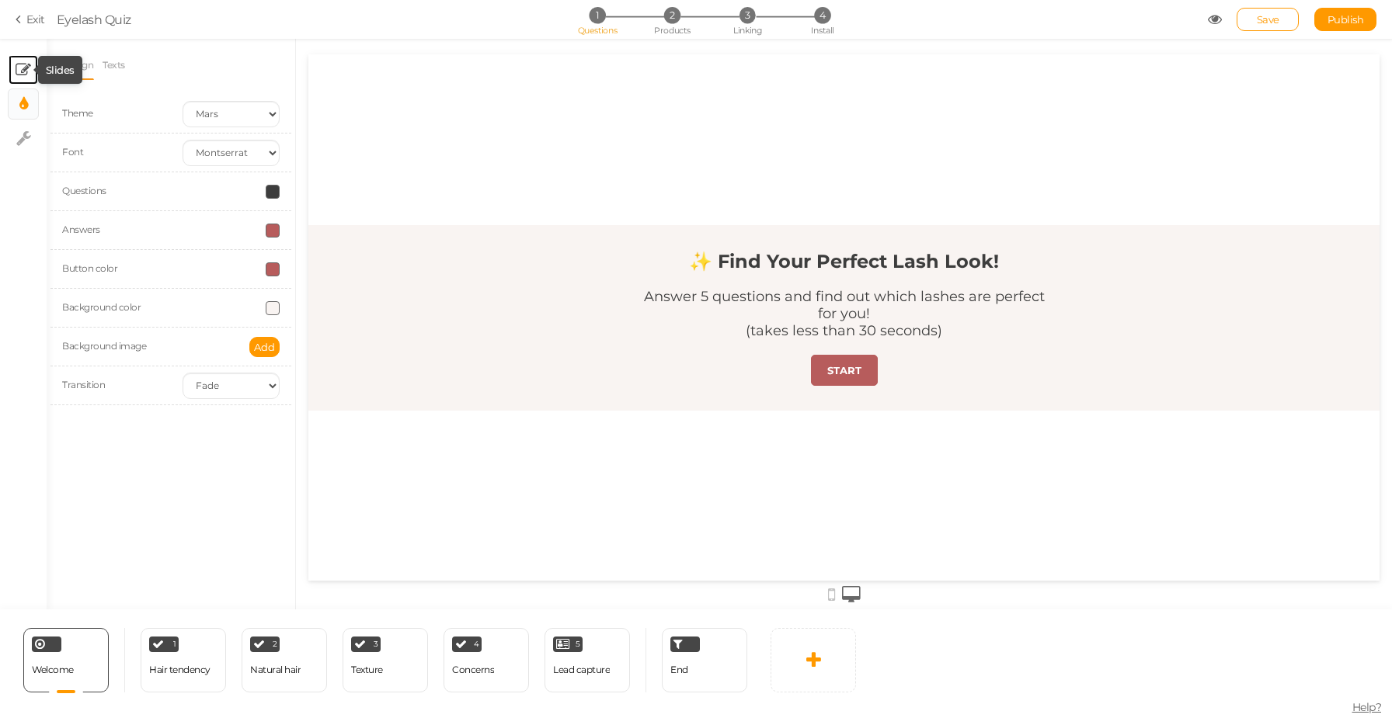
click at [19, 75] on icon at bounding box center [24, 70] width 16 height 16
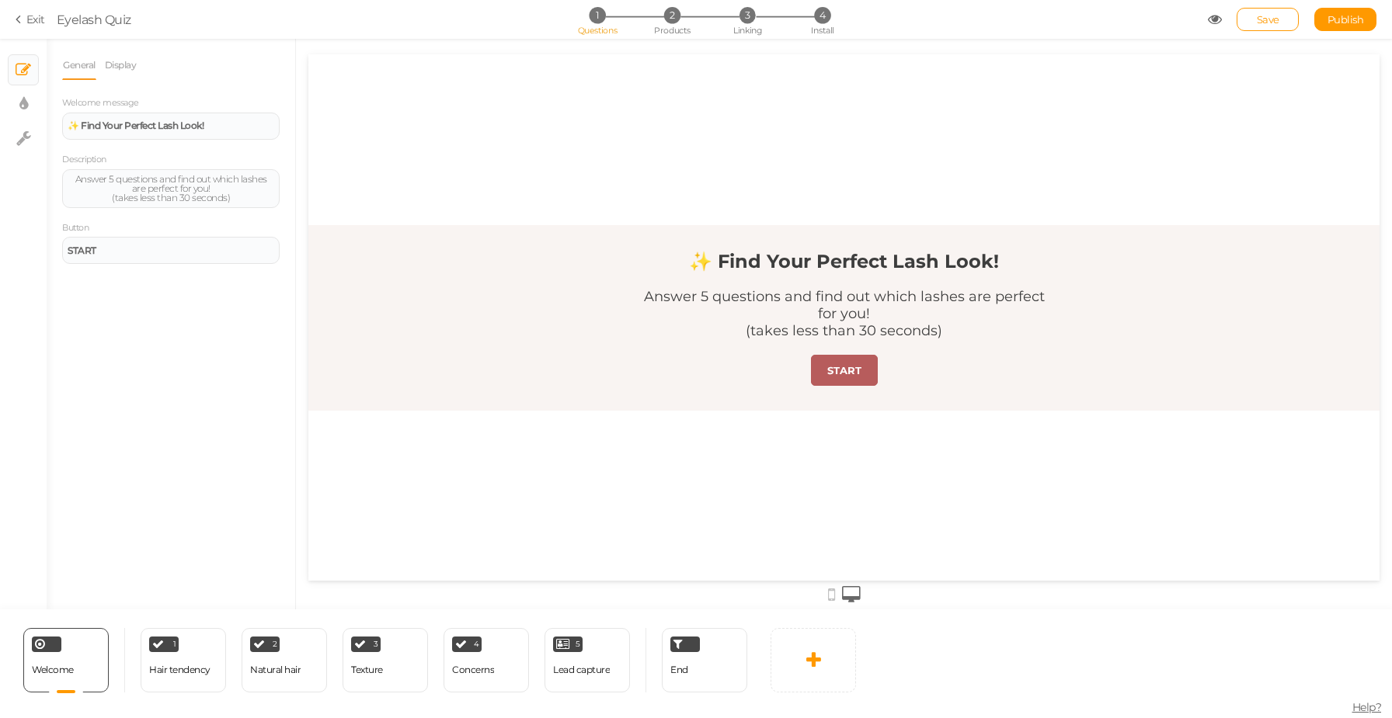
click at [25, 18] on icon at bounding box center [21, 19] width 11 height 14
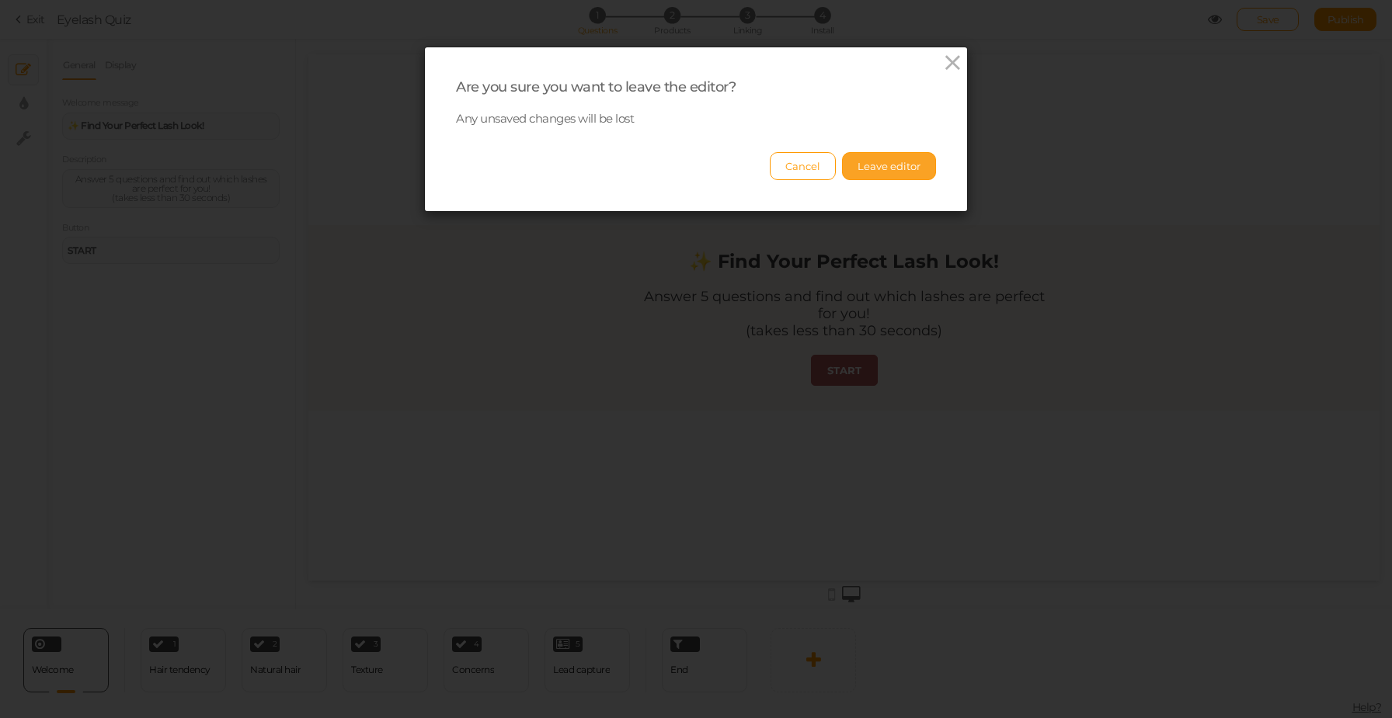
click at [878, 167] on button "Leave editor" at bounding box center [889, 166] width 94 height 28
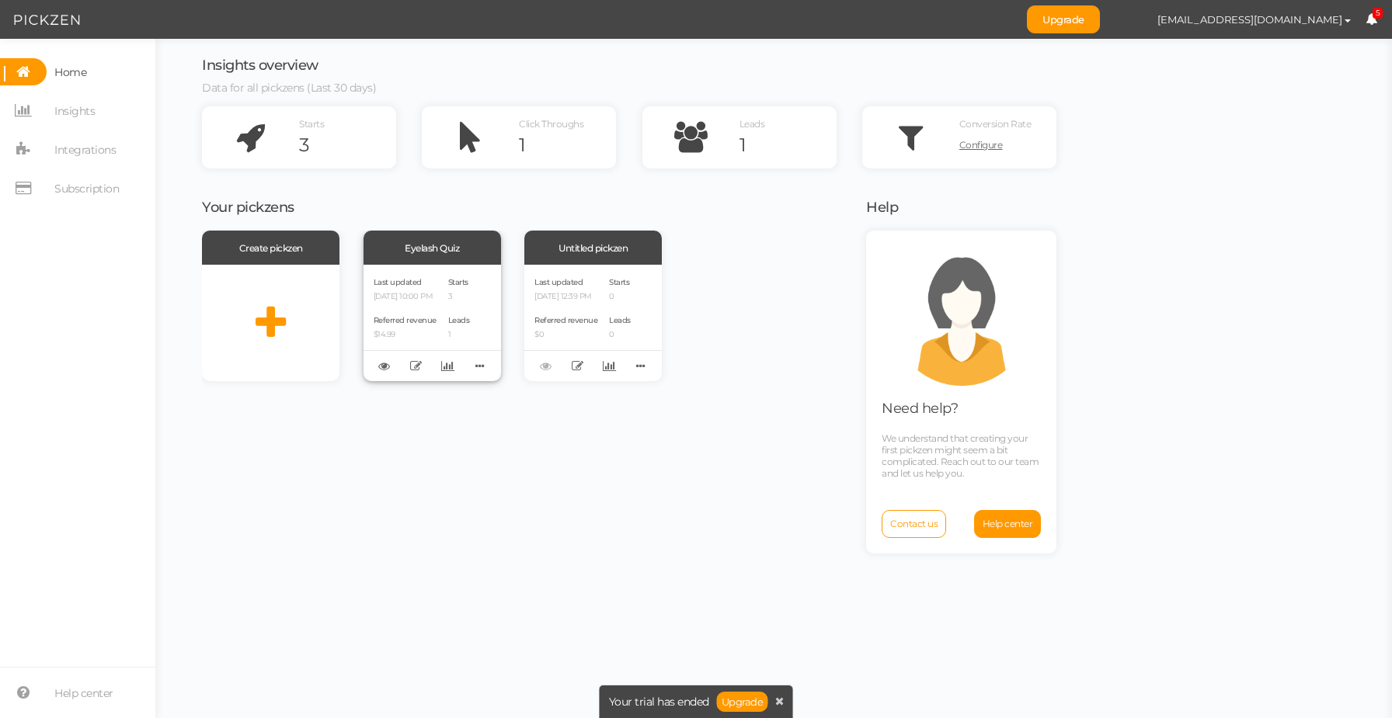
click at [492, 373] on div "Delete Clone Recover version" at bounding box center [431, 365] width 137 height 31
click at [486, 370] on icon at bounding box center [480, 366] width 22 height 24
click at [537, 456] on div "Create pickzen Eyelash Quiz Last updated [DATE] 10:00 PM Referred revenue $14.9…" at bounding box center [524, 473] width 645 height 484
click at [85, 108] on span "Insights" at bounding box center [74, 111] width 40 height 25
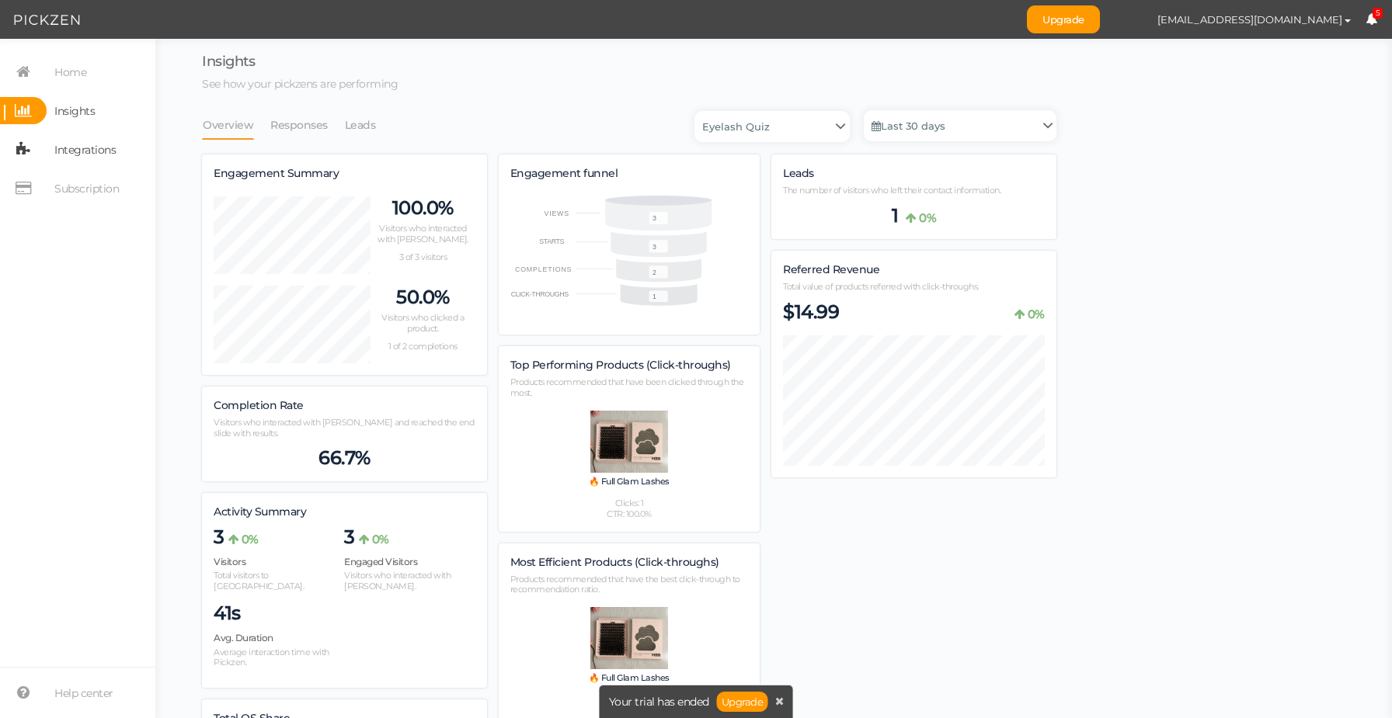
click at [83, 150] on span "Integrations" at bounding box center [84, 149] width 61 height 25
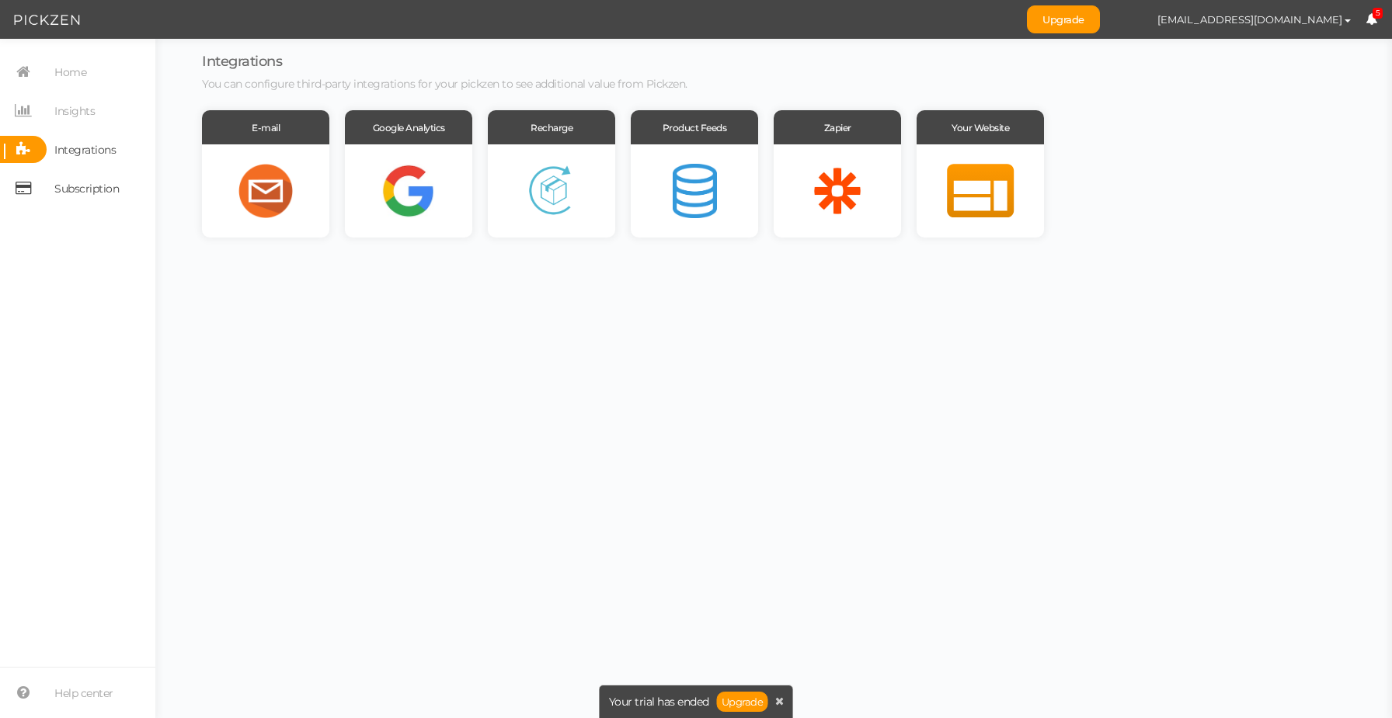
click at [80, 179] on span "Subscription" at bounding box center [86, 188] width 64 height 25
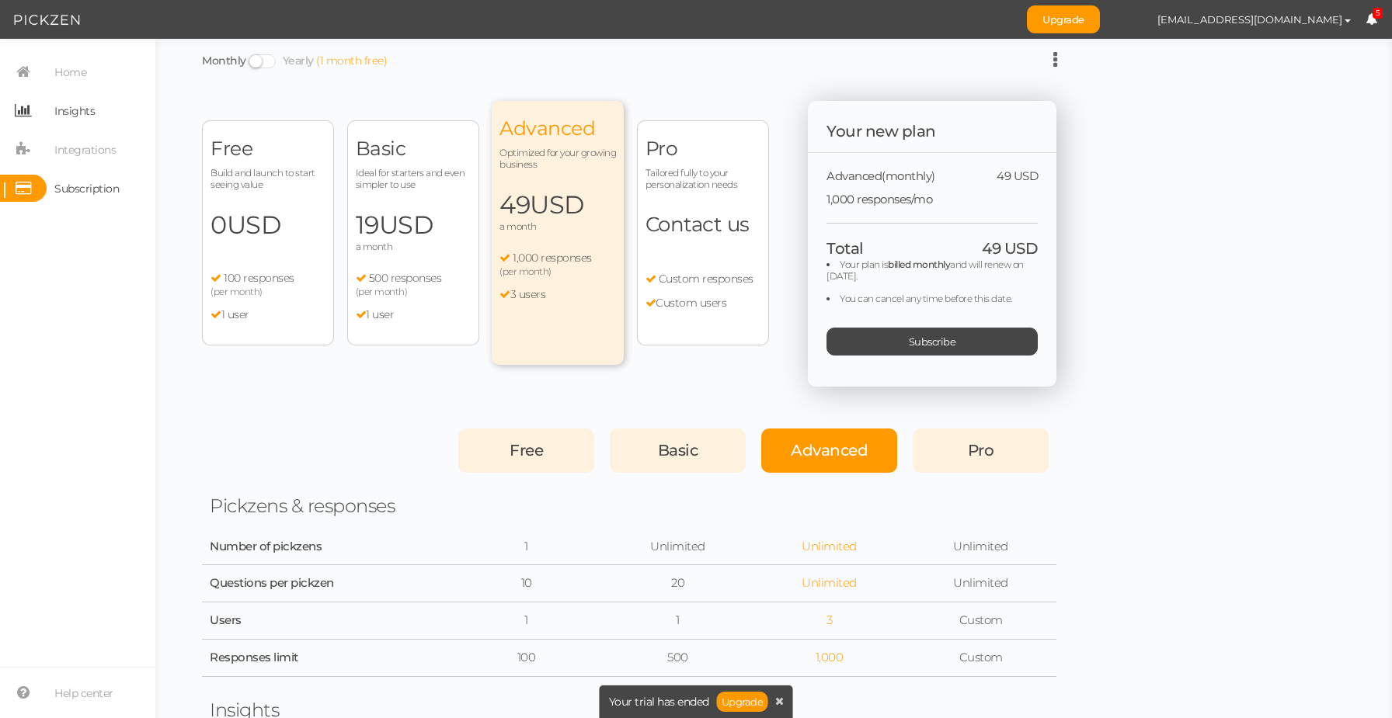
click at [85, 116] on span "Insights" at bounding box center [74, 111] width 40 height 25
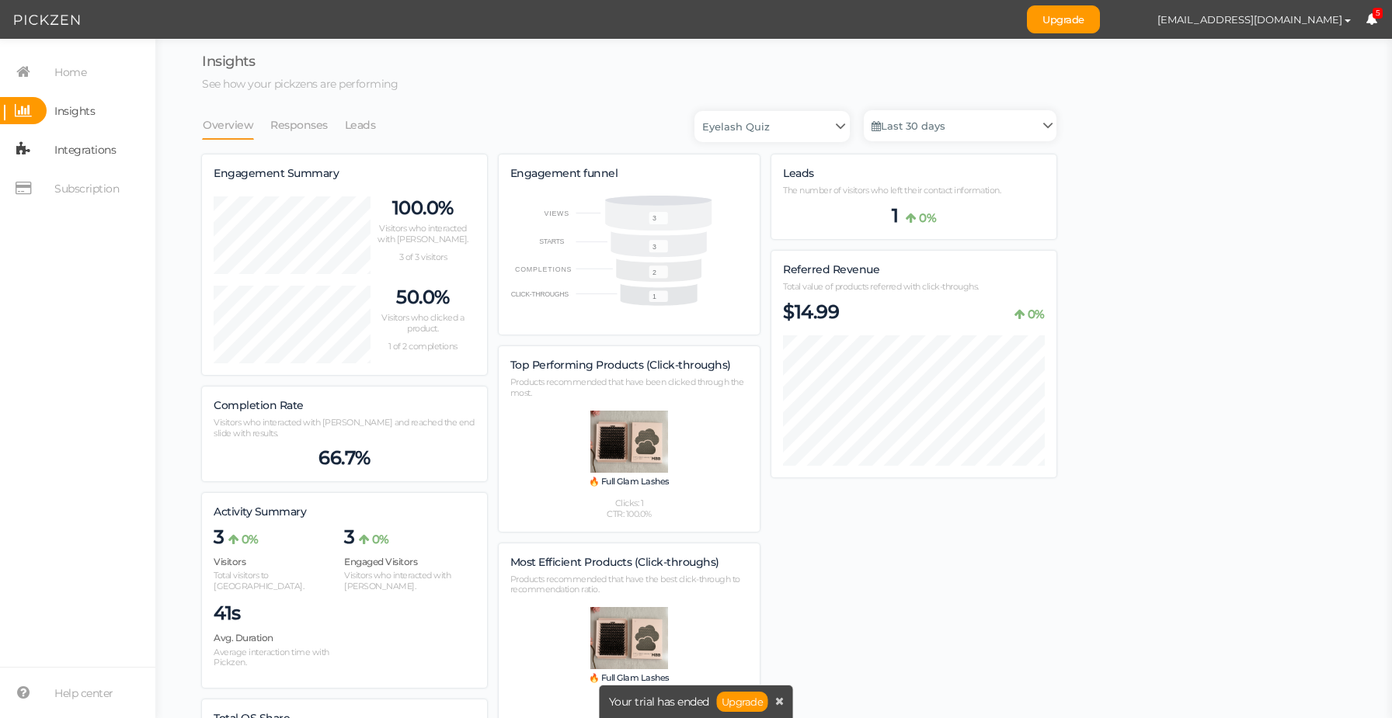
scroll to position [931, 854]
click at [83, 155] on span "Integrations" at bounding box center [84, 149] width 61 height 25
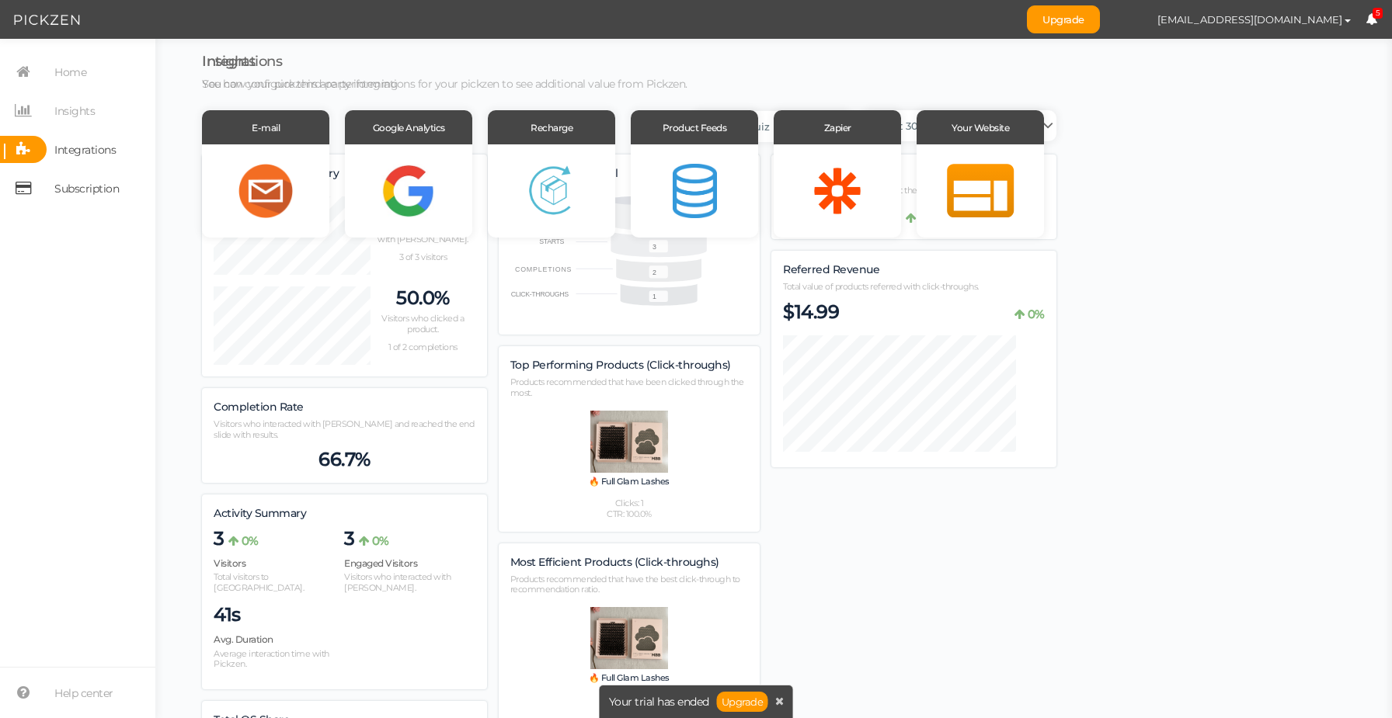
click at [83, 186] on span "Subscription" at bounding box center [86, 188] width 64 height 25
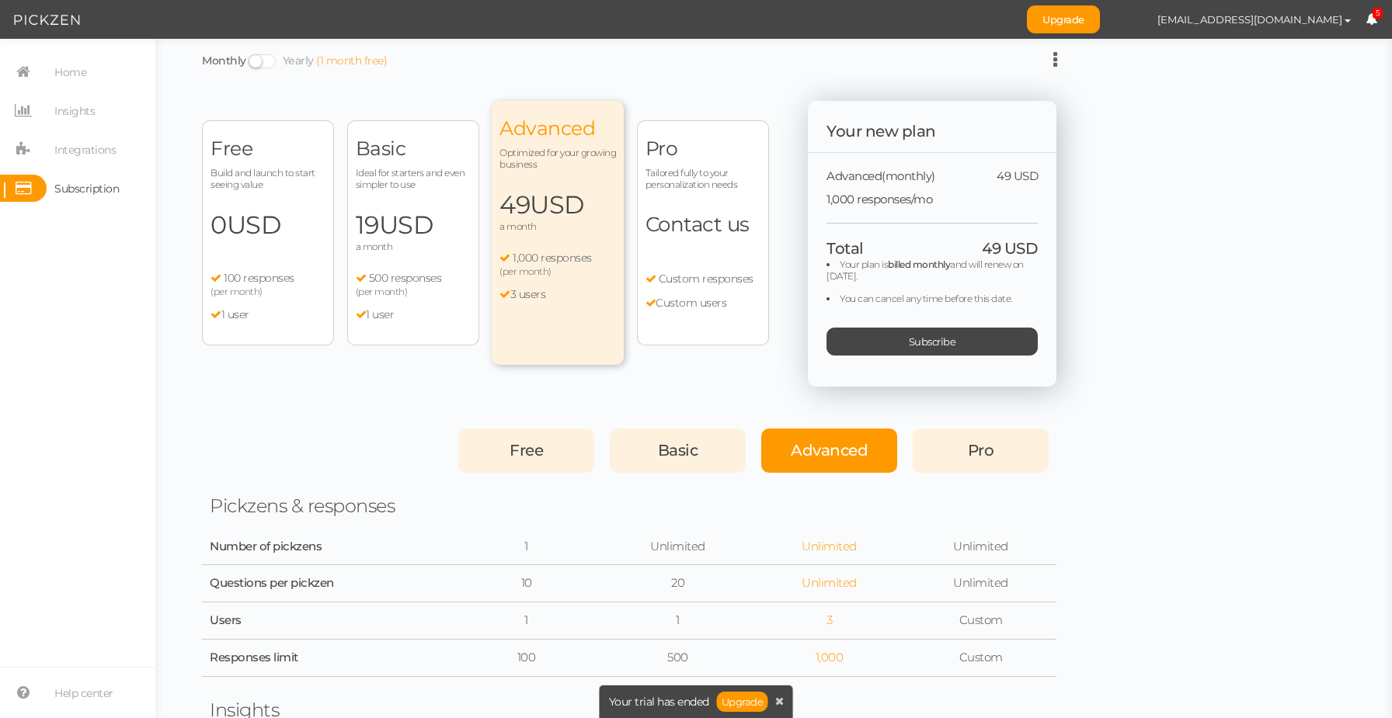
click at [253, 224] on span "USD" at bounding box center [254, 225] width 54 height 30
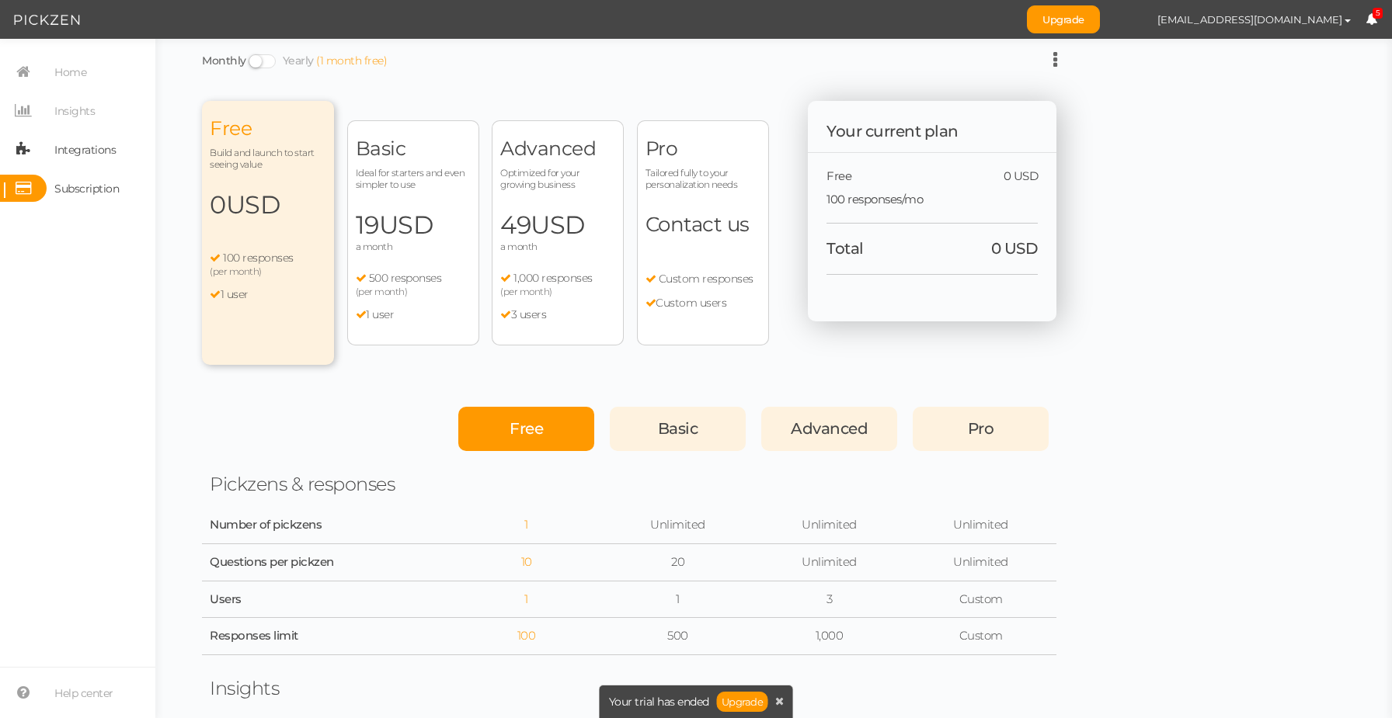
click at [118, 153] on link "Integrations" at bounding box center [77, 149] width 155 height 27
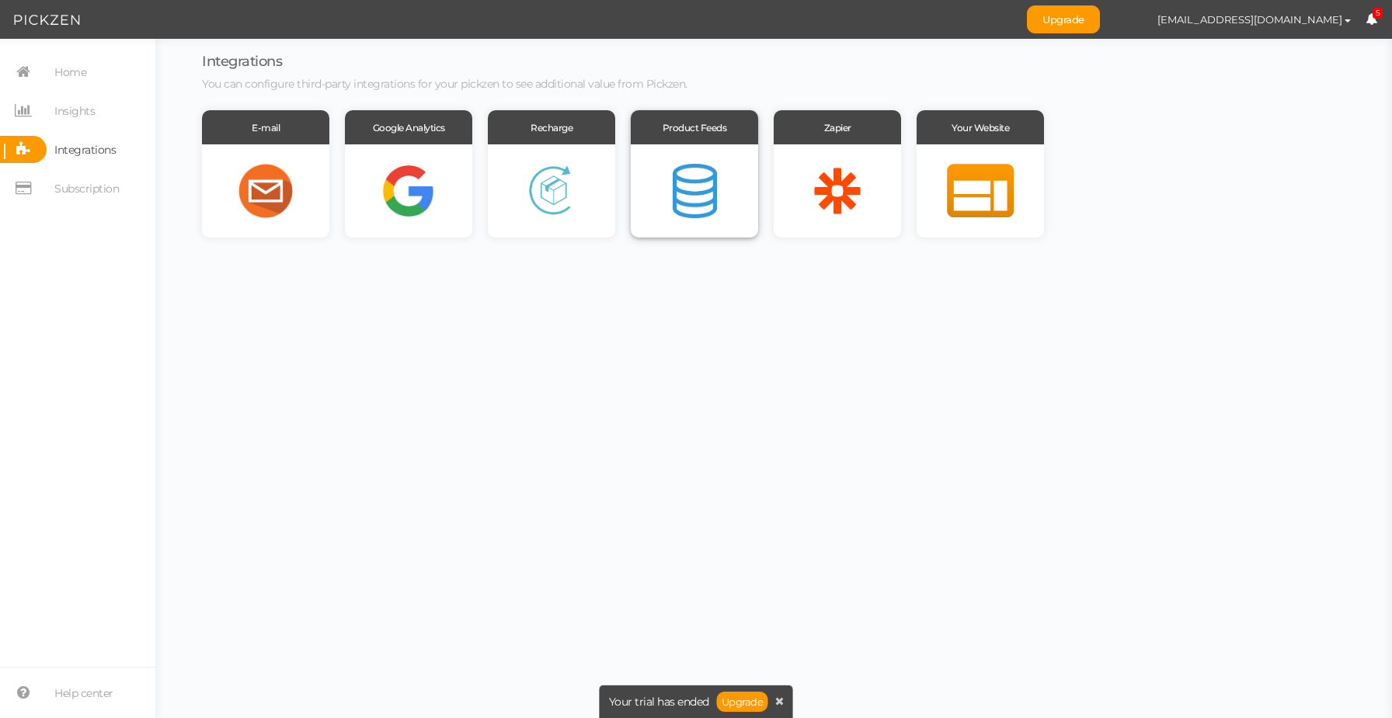
click at [691, 122] on span "Product Feeds" at bounding box center [694, 128] width 64 height 12
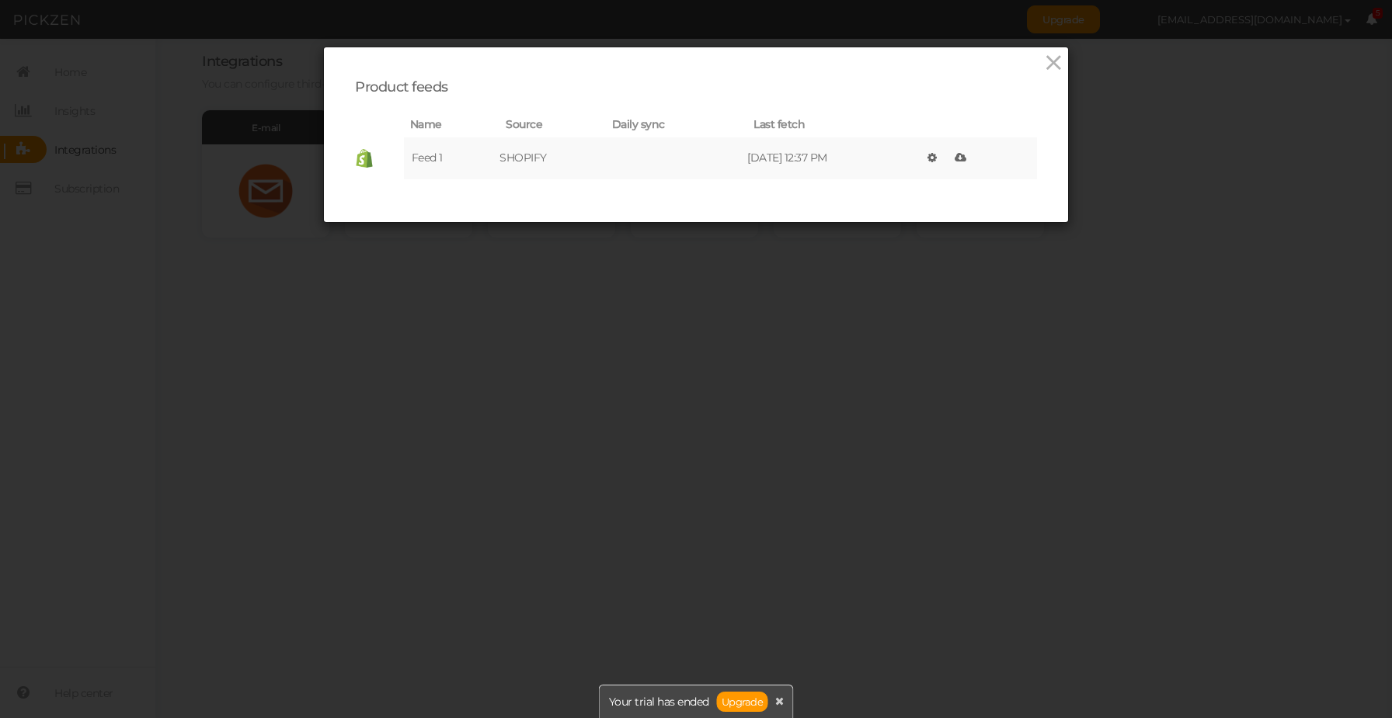
click at [936, 160] on icon at bounding box center [931, 157] width 9 height 11
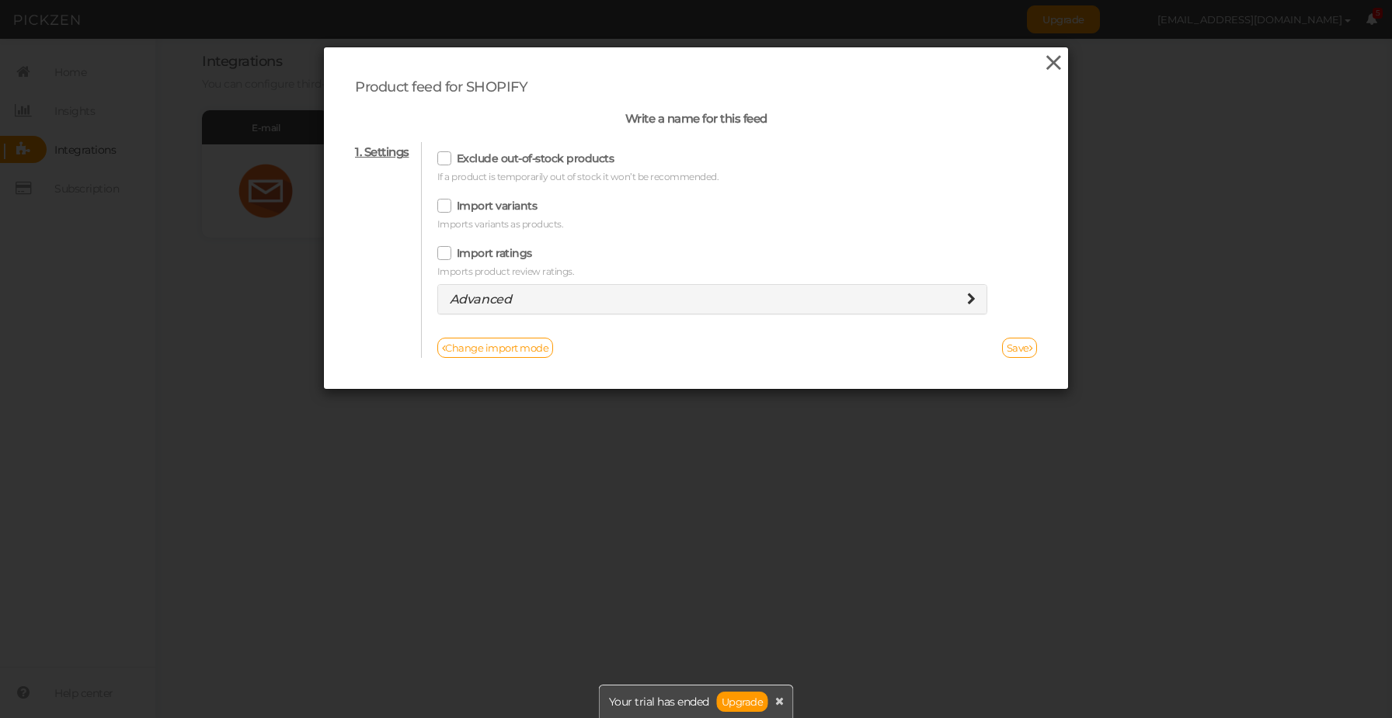
click at [1048, 65] on icon at bounding box center [1053, 62] width 23 height 23
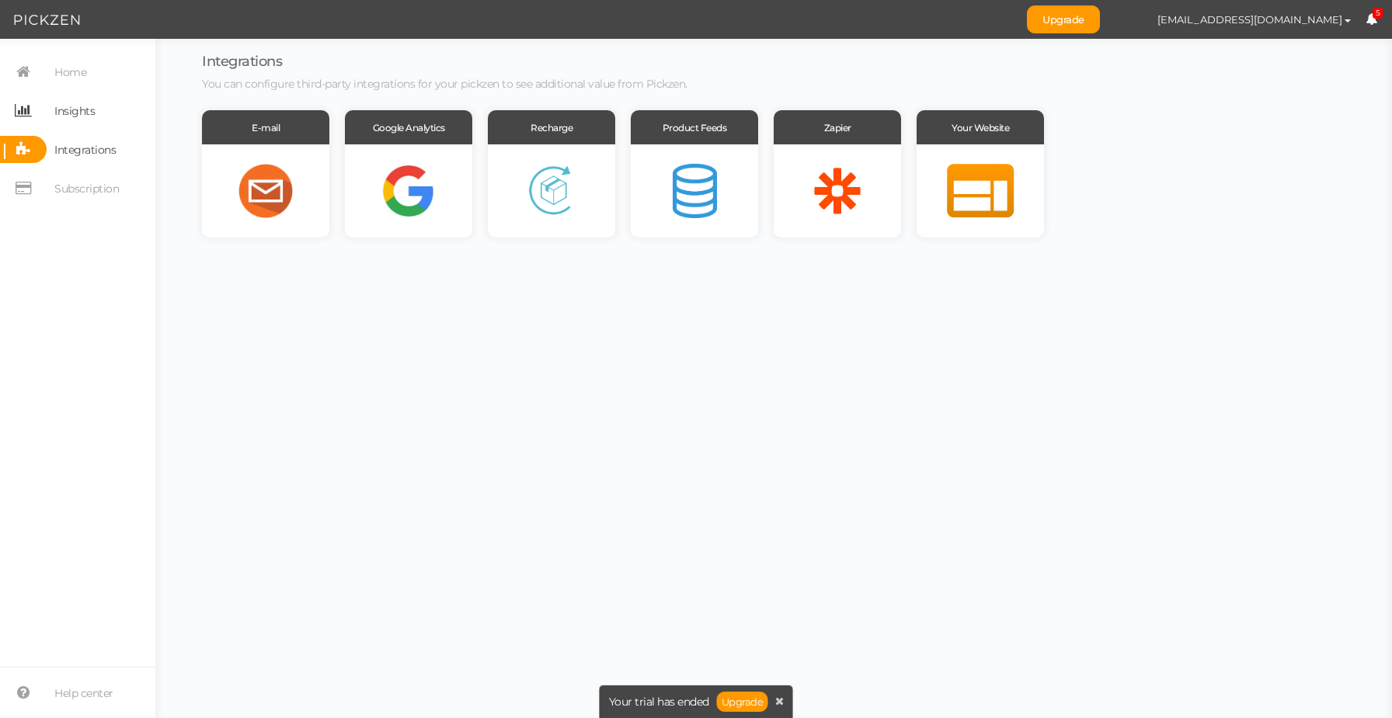
click at [103, 112] on link "Insights" at bounding box center [77, 110] width 155 height 27
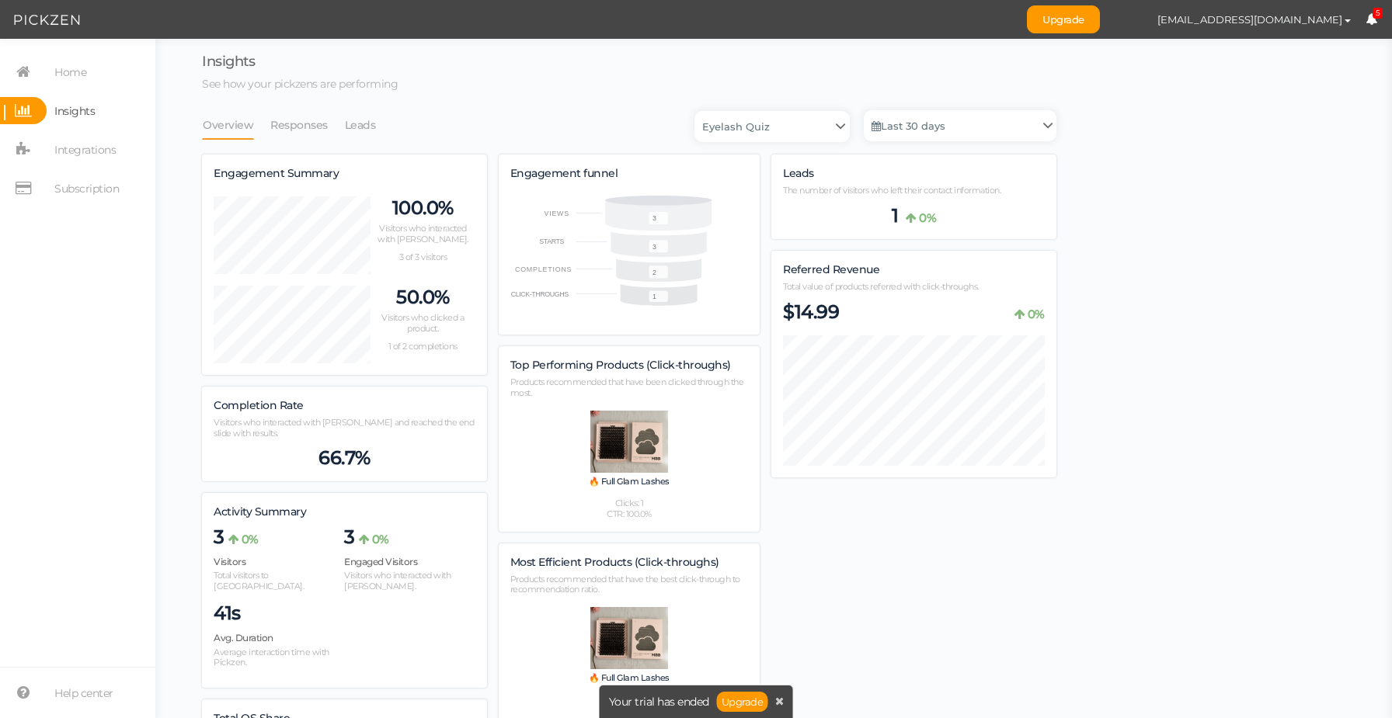
click at [1370, 23] on icon at bounding box center [1371, 19] width 12 height 12
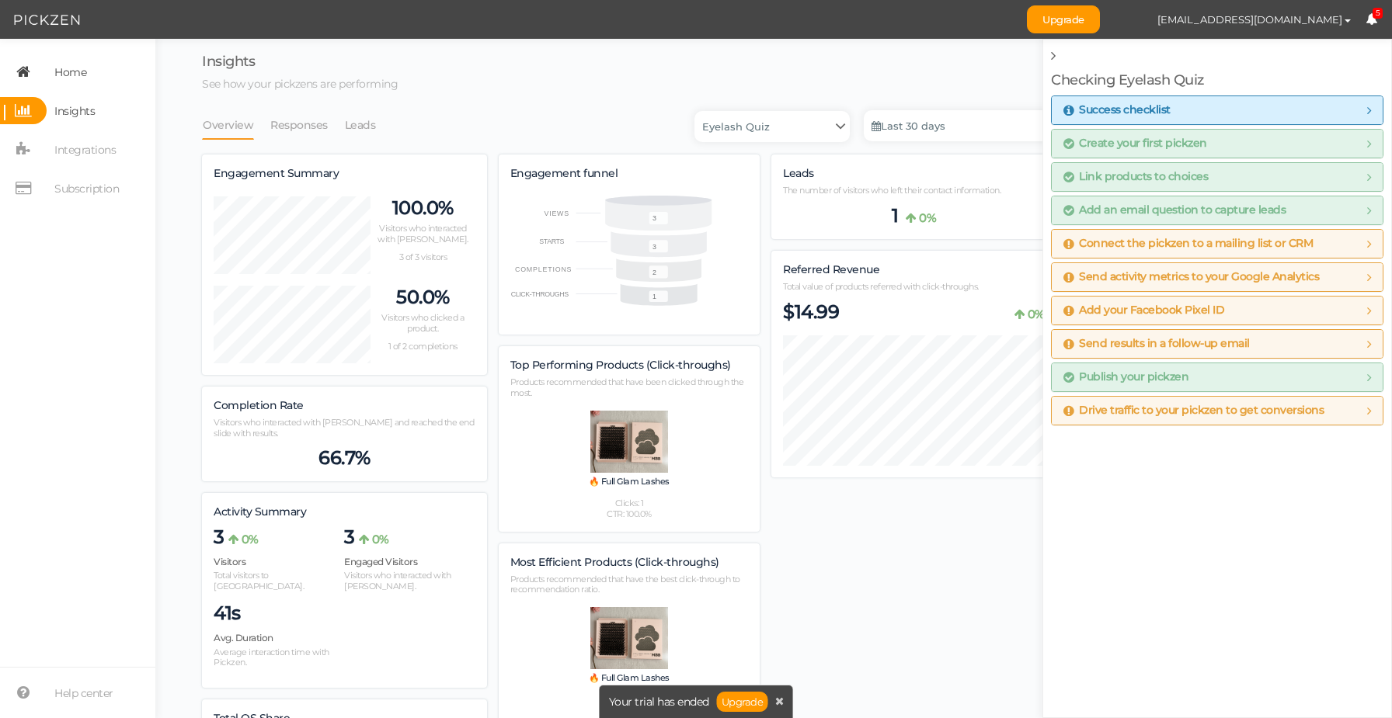
click at [52, 71] on span "Home" at bounding box center [67, 71] width 40 height 27
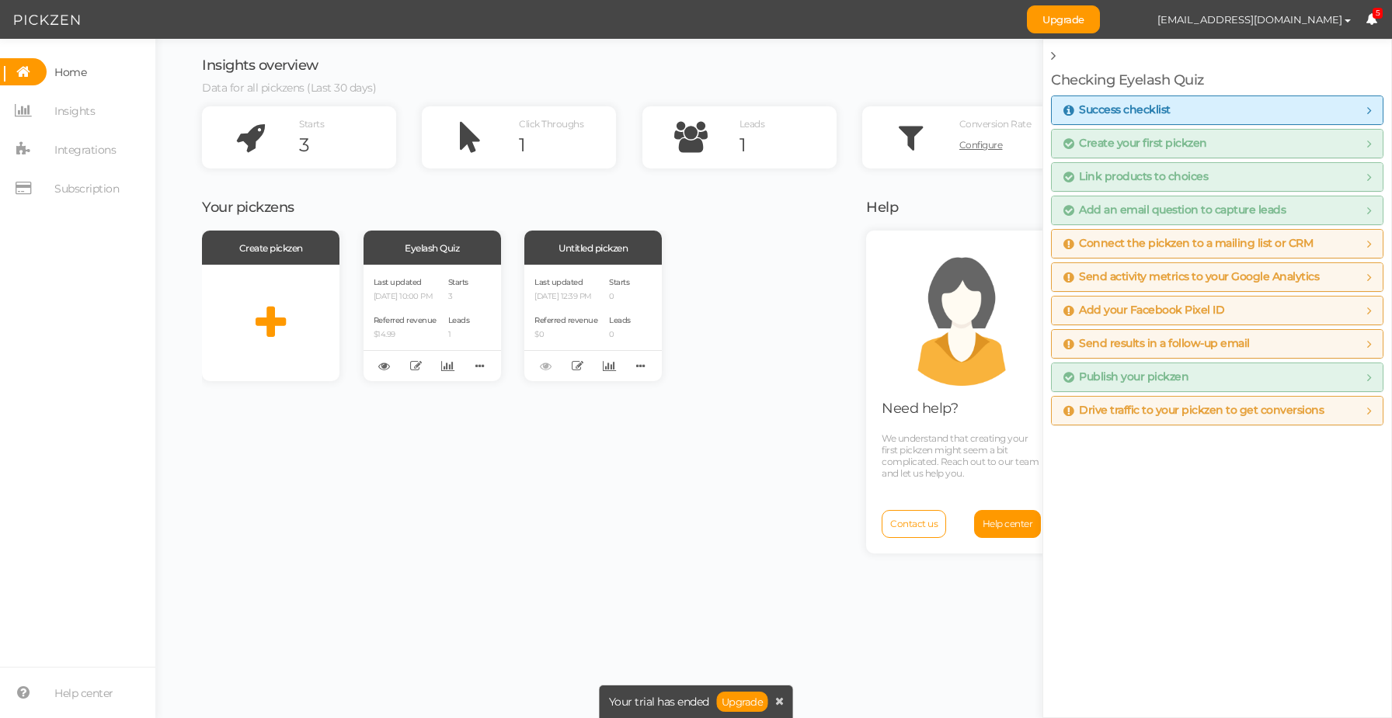
click at [794, 224] on div "Your pickzens Create pickzen Eyelash Quiz Last updated [DATE] 10:00 PM Referred…" at bounding box center [524, 451] width 645 height 526
click at [925, 525] on span "Contact us" at bounding box center [913, 524] width 47 height 12
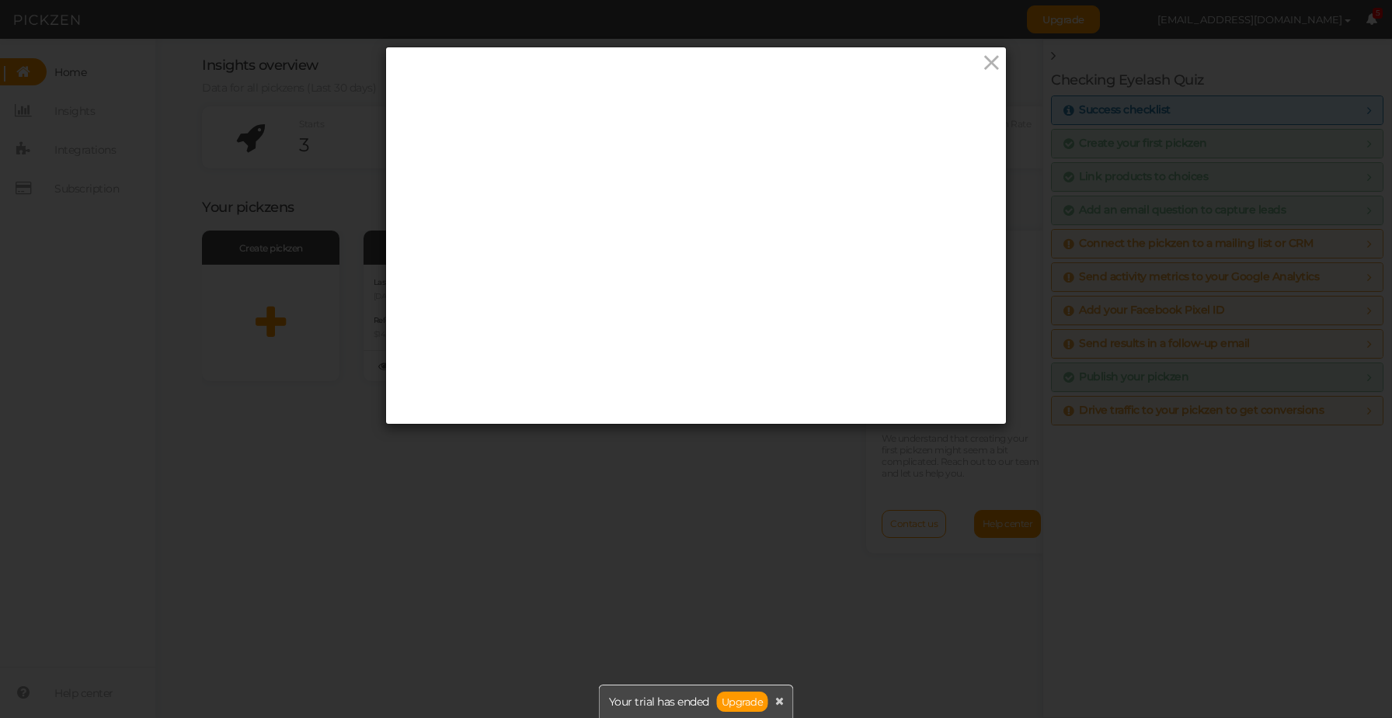
click at [975, 71] on div at bounding box center [696, 235] width 620 height 377
click at [991, 64] on icon at bounding box center [991, 62] width 23 height 23
